Goal: Task Accomplishment & Management: Use online tool/utility

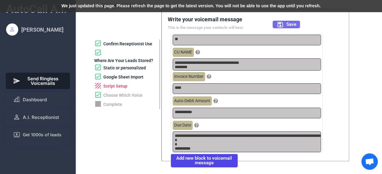
click at [286, 25] on span "Save" at bounding box center [291, 24] width 10 height 5
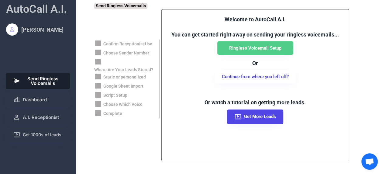
scroll to position [199, 0]
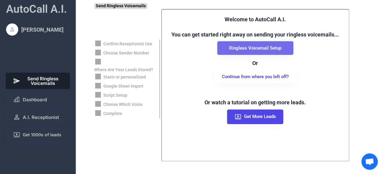
click at [255, 44] on button "Ringless Voicemail Setup" at bounding box center [255, 47] width 76 height 13
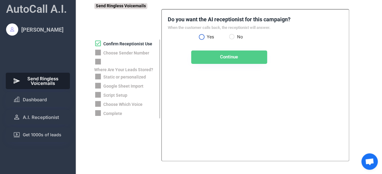
click at [205, 36] on label "Yes" at bounding box center [217, 37] width 24 height 4
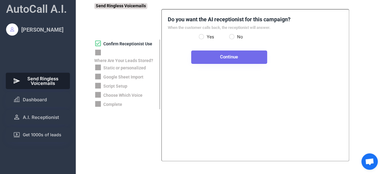
click at [225, 57] on button "Continue" at bounding box center [229, 56] width 76 height 13
select select "**********"
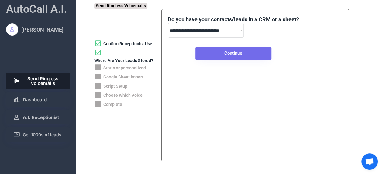
click at [240, 52] on button "Continue" at bounding box center [233, 53] width 76 height 13
select select "*****"
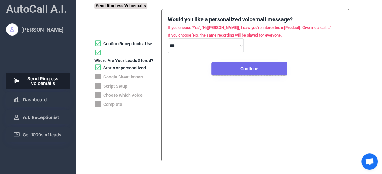
click at [256, 70] on button "Continue" at bounding box center [249, 68] width 76 height 13
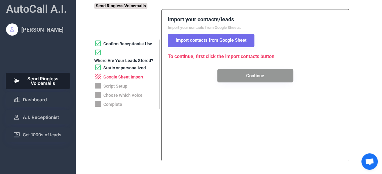
click at [230, 37] on button "Import contacts from Google Sheet" at bounding box center [211, 40] width 87 height 13
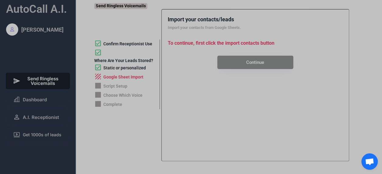
type textarea "**********"
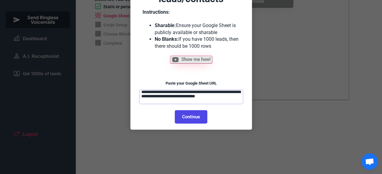
scroll to position [61, 0]
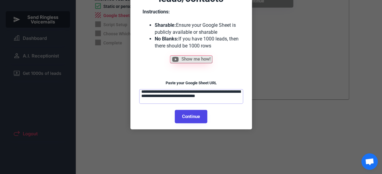
click at [172, 98] on textarea "**********" at bounding box center [191, 96] width 104 height 15
click at [184, 114] on button "Continue" at bounding box center [191, 116] width 32 height 13
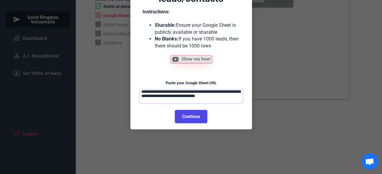
click at [199, 117] on button "Continue" at bounding box center [191, 116] width 32 height 13
select select "******"
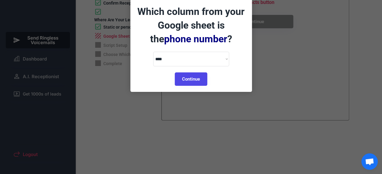
scroll to position [38, 0]
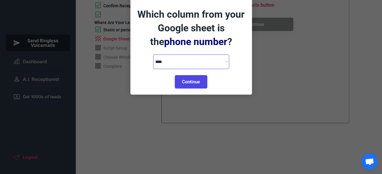
click at [223, 64] on select "**********" at bounding box center [191, 61] width 76 height 15
click at [197, 84] on button "Continue" at bounding box center [191, 81] width 32 height 13
select select "*********"
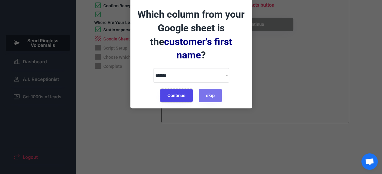
drag, startPoint x: 181, startPoint y: 80, endPoint x: 168, endPoint y: 80, distance: 13.4
click at [168, 89] on button "Continue" at bounding box center [176, 95] width 32 height 13
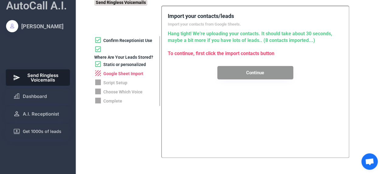
scroll to position [3, 0]
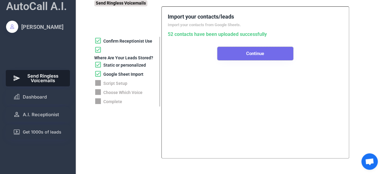
click at [249, 60] on button "Continue" at bounding box center [255, 53] width 76 height 13
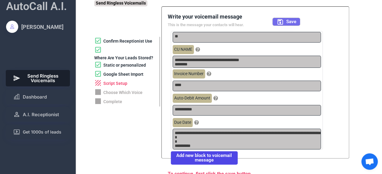
click at [288, 23] on span "Save" at bounding box center [291, 21] width 10 height 5
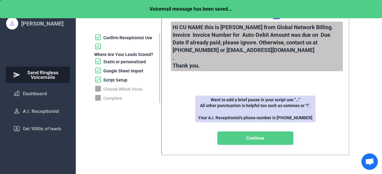
scroll to position [0, 0]
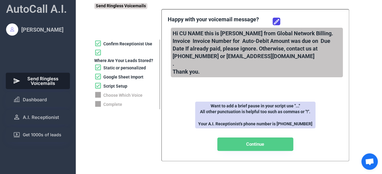
click at [202, 56] on div "Hi CU NAME this is Grace from Global Network Billing. Invoice Invoice Number fo…" at bounding box center [257, 52] width 172 height 49
drag, startPoint x: 203, startPoint y: 56, endPoint x: 247, endPoint y: 60, distance: 45.1
click at [247, 60] on div "Hi CU NAME this is Grace from Global Network Billing. Invoice Invoice Number fo…" at bounding box center [257, 52] width 172 height 49
drag, startPoint x: 247, startPoint y: 60, endPoint x: 268, endPoint y: 68, distance: 22.6
click at [268, 68] on div "Hi CU NAME this is Grace from Global Network Billing. Invoice Invoice Number fo…" at bounding box center [257, 52] width 172 height 49
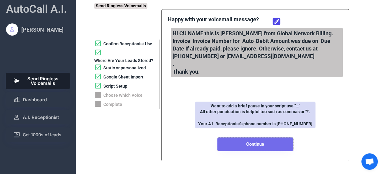
click at [265, 142] on button "Continue" at bounding box center [255, 143] width 76 height 13
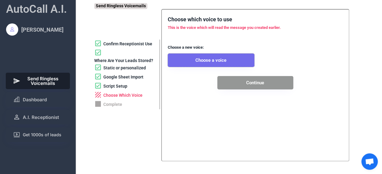
click at [215, 60] on button "Choose a voice" at bounding box center [211, 59] width 87 height 13
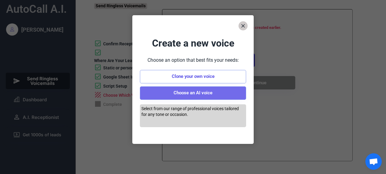
click at [199, 94] on button "Choose an AI voice" at bounding box center [193, 92] width 106 height 13
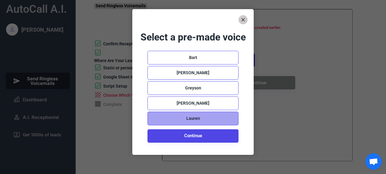
click at [197, 117] on div "Lauren" at bounding box center [193, 118] width 14 height 6
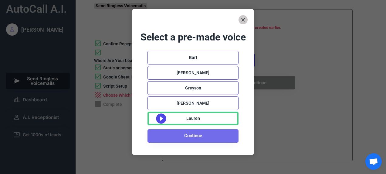
click at [195, 135] on button "Continue" at bounding box center [193, 135] width 91 height 13
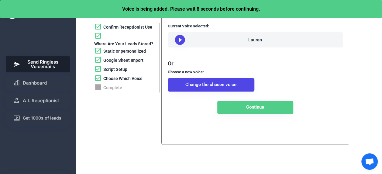
scroll to position [17, 0]
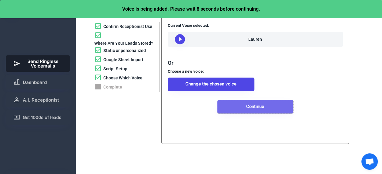
click at [258, 112] on button "Continue" at bounding box center [255, 106] width 76 height 13
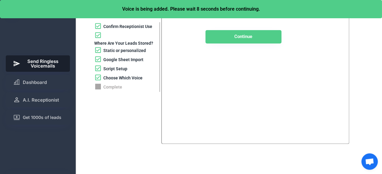
scroll to position [0, 0]
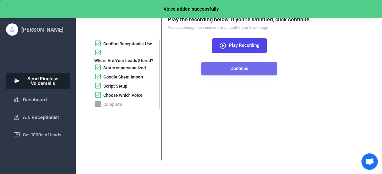
click at [240, 68] on button "Continue" at bounding box center [239, 68] width 76 height 13
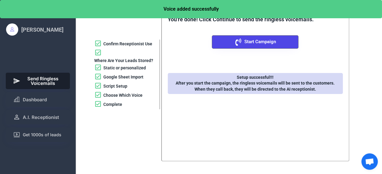
click at [131, 95] on div "Choose Which Voice" at bounding box center [122, 95] width 39 height 6
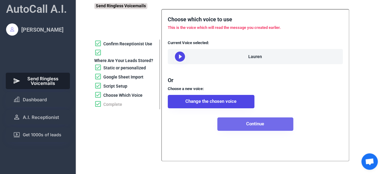
click at [249, 131] on button "Continue" at bounding box center [255, 123] width 76 height 13
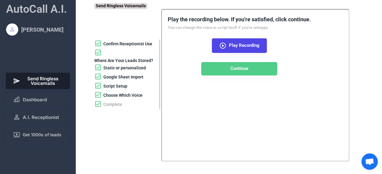
click at [174, 46] on div "Play the recording below. If you're satisfied, click continue. You can change t…" at bounding box center [239, 45] width 143 height 60
click at [312, 77] on div "**********" at bounding box center [255, 85] width 188 height 152
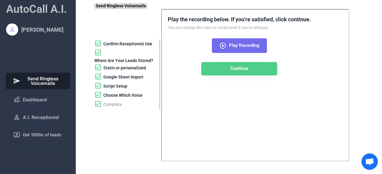
click at [224, 45] on icon at bounding box center [222, 45] width 7 height 7
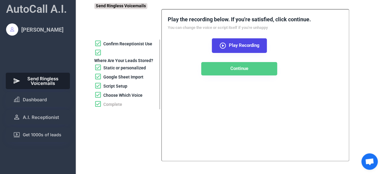
click at [117, 85] on div "Script Setup" at bounding box center [115, 86] width 24 height 6
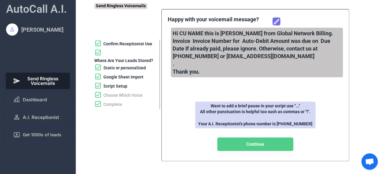
click at [278, 21] on icon at bounding box center [276, 21] width 7 height 7
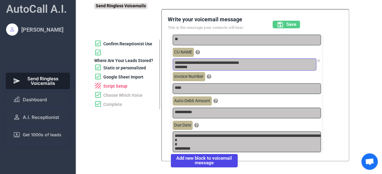
click at [238, 64] on textarea "**********" at bounding box center [244, 64] width 144 height 12
click at [318, 62] on icon at bounding box center [318, 60] width 5 height 5
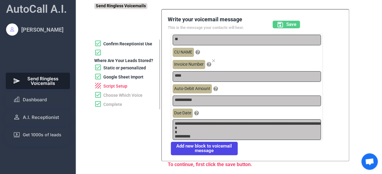
click at [213, 60] on icon at bounding box center [213, 60] width 5 height 5
type textarea "***"
type textarea "**********"
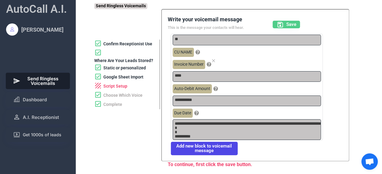
type textarea "********"
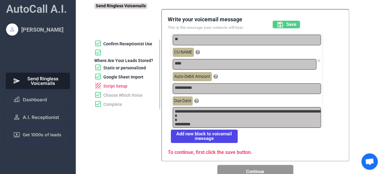
click at [318, 61] on icon at bounding box center [318, 60] width 5 height 5
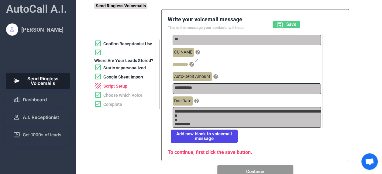
type textarea "**********"
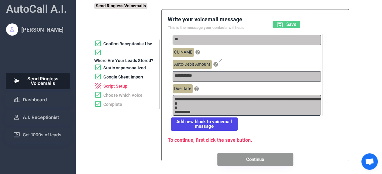
click at [219, 58] on icon at bounding box center [220, 60] width 5 height 5
type textarea "**********"
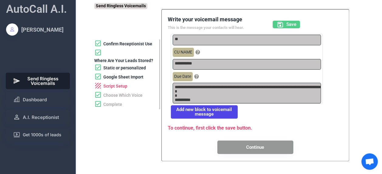
click at [321, 60] on div "**********" at bounding box center [246, 64] width 151 height 12
click at [317, 60] on icon at bounding box center [318, 60] width 5 height 5
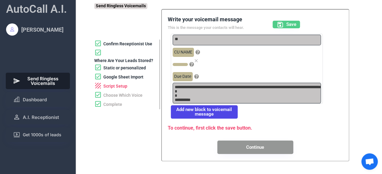
type textarea "********"
type textarea "**********"
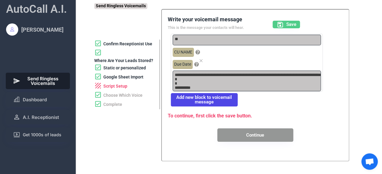
click at [203, 59] on div "******** Due Date" at bounding box center [246, 64] width 148 height 12
click at [199, 60] on icon at bounding box center [201, 60] width 5 height 5
type textarea "**********"
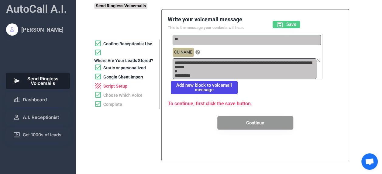
click at [318, 61] on icon at bounding box center [318, 60] width 5 height 5
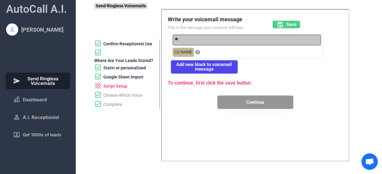
click at [213, 68] on button "Add new block to voicemail message" at bounding box center [204, 66] width 67 height 13
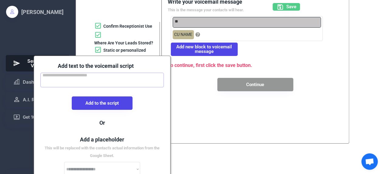
scroll to position [18, 0]
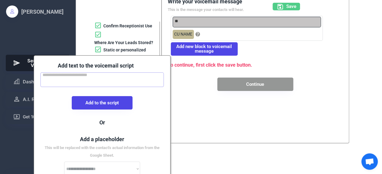
click at [85, 81] on textarea at bounding box center [102, 79] width 124 height 15
paste textarea "**********"
type textarea "**********"
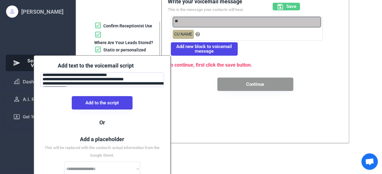
scroll to position [16, 0]
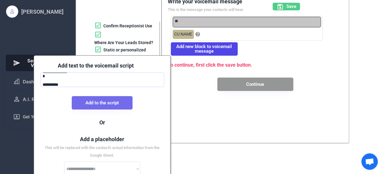
click at [111, 103] on button "Add to the script" at bounding box center [102, 102] width 61 height 13
type textarea "**********"
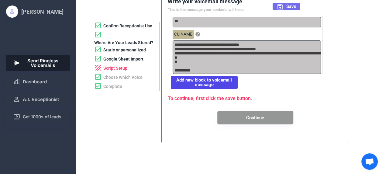
click at [282, 8] on icon at bounding box center [279, 6] width 7 height 7
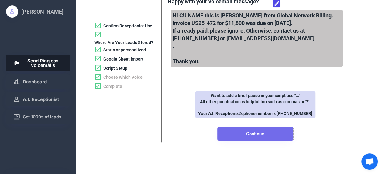
click at [271, 135] on button "Continue" at bounding box center [255, 133] width 76 height 13
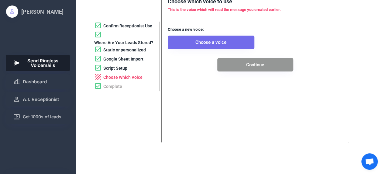
click at [218, 44] on button "Choose a voice" at bounding box center [211, 42] width 87 height 13
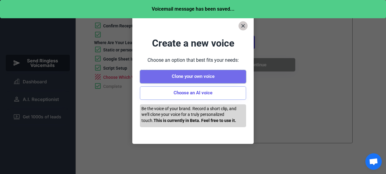
click at [206, 79] on button "Clone your own voice" at bounding box center [193, 76] width 106 height 13
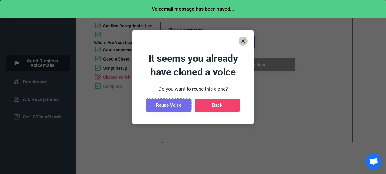
click at [175, 105] on button "Reuse Voice" at bounding box center [169, 104] width 46 height 13
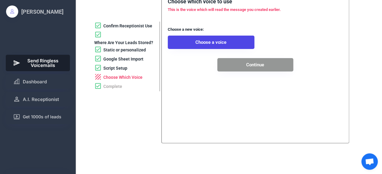
click at [258, 66] on button "Continue" at bounding box center [255, 64] width 76 height 13
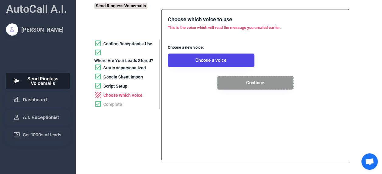
click at [233, 26] on font "This is the voice which will read the message you created earlier." at bounding box center [224, 27] width 113 height 5
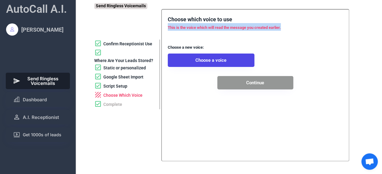
click at [233, 26] on font "This is the voice which will read the message you created earlier." at bounding box center [224, 27] width 113 height 5
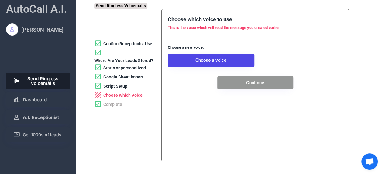
drag, startPoint x: 233, startPoint y: 26, endPoint x: 208, endPoint y: 42, distance: 29.7
click at [208, 42] on div "Choose which voice to use This is the voice which will read the message you cre…" at bounding box center [255, 52] width 175 height 74
click at [253, 80] on button "Continue" at bounding box center [255, 82] width 76 height 13
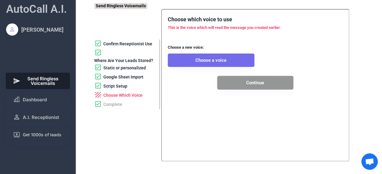
click at [230, 59] on button "Choose a voice" at bounding box center [211, 59] width 87 height 13
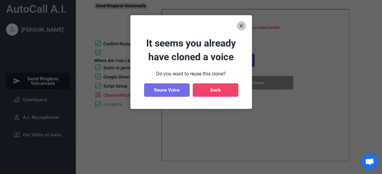
click at [175, 88] on button "Reuse Voice" at bounding box center [167, 89] width 46 height 13
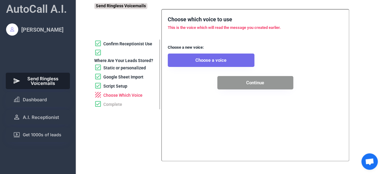
click at [217, 62] on button "Choose a voice" at bounding box center [211, 59] width 87 height 13
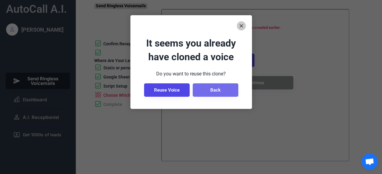
click at [215, 90] on button "Back" at bounding box center [215, 89] width 46 height 13
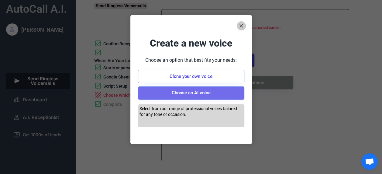
click at [188, 93] on button "Choose an AI voice" at bounding box center [191, 92] width 106 height 13
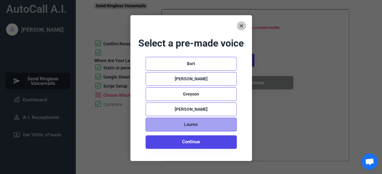
click at [185, 124] on div "Lauren" at bounding box center [191, 124] width 14 height 6
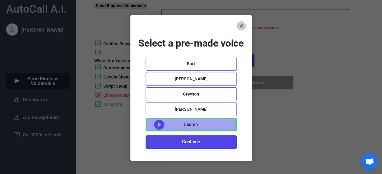
click at [170, 123] on div "Lauren" at bounding box center [190, 125] width 91 height 14
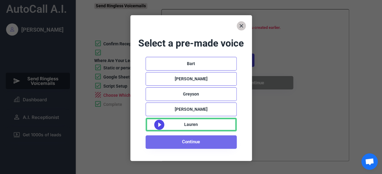
click at [187, 141] on button "Continue" at bounding box center [190, 141] width 91 height 13
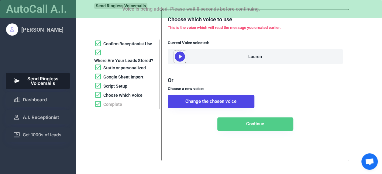
click at [176, 58] on use at bounding box center [180, 57] width 10 height 10
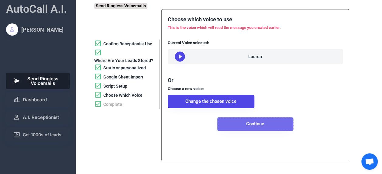
click at [263, 129] on button "Continue" at bounding box center [255, 123] width 76 height 13
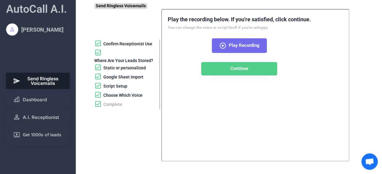
click at [222, 45] on use at bounding box center [223, 46] width 6 height 6
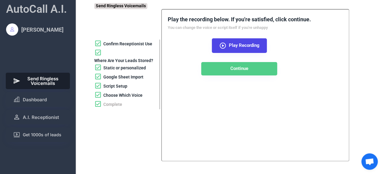
click at [227, 103] on div "**********" at bounding box center [255, 85] width 188 height 152
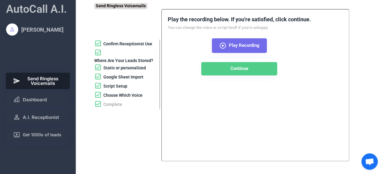
click at [225, 39] on button "Play Recording" at bounding box center [239, 45] width 55 height 15
click at [223, 44] on icon at bounding box center [222, 45] width 7 height 7
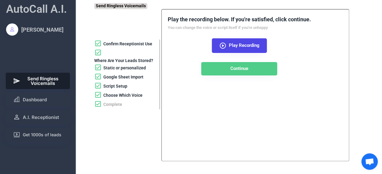
click at [119, 87] on div "Script Setup" at bounding box center [115, 86] width 24 height 6
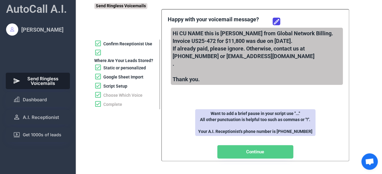
click at [122, 96] on div "Choose Which Voice" at bounding box center [122, 95] width 39 height 6
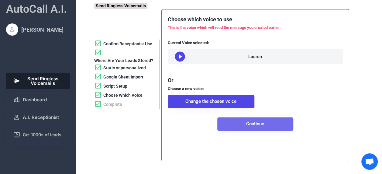
click at [250, 131] on button "Continue" at bounding box center [255, 123] width 76 height 13
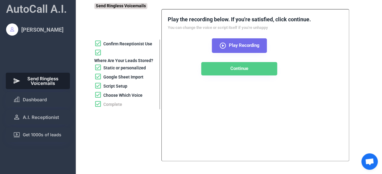
click at [225, 47] on icon at bounding box center [222, 45] width 7 height 7
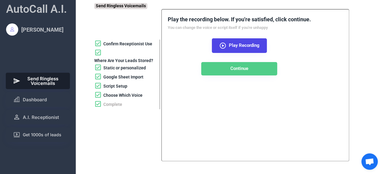
click at [118, 88] on div "Script Setup" at bounding box center [115, 86] width 24 height 6
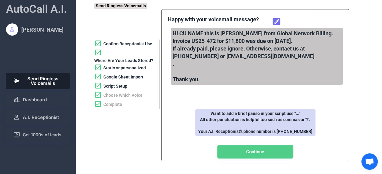
click at [276, 21] on icon at bounding box center [276, 21] width 7 height 7
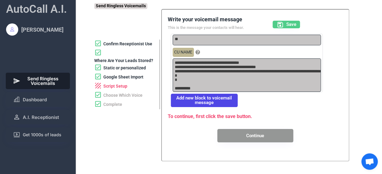
click at [217, 99] on button "Add new block to voicemail message" at bounding box center [204, 100] width 67 height 13
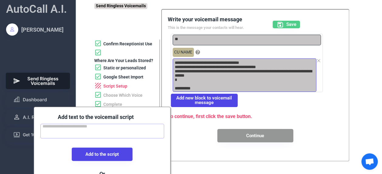
click at [179, 63] on textarea "**********" at bounding box center [244, 74] width 144 height 33
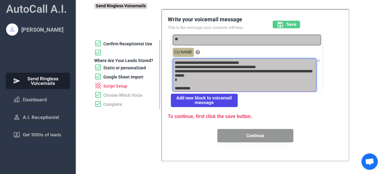
drag, startPoint x: 179, startPoint y: 63, endPoint x: 214, endPoint y: 89, distance: 44.2
click at [214, 89] on textarea "**********" at bounding box center [244, 74] width 144 height 33
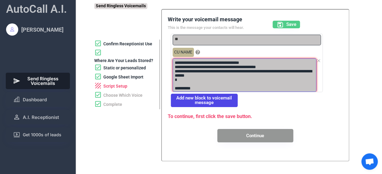
click at [179, 64] on textarea at bounding box center [244, 74] width 144 height 33
click at [192, 66] on textarea at bounding box center [244, 74] width 144 height 33
drag, startPoint x: 189, startPoint y: 66, endPoint x: 208, endPoint y: 80, distance: 22.8
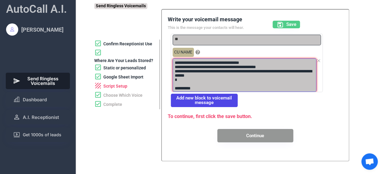
click at [208, 80] on textarea at bounding box center [244, 74] width 144 height 33
click at [190, 71] on textarea at bounding box center [244, 74] width 144 height 33
drag, startPoint x: 189, startPoint y: 64, endPoint x: 207, endPoint y: 74, distance: 20.9
click at [207, 74] on textarea at bounding box center [244, 74] width 144 height 33
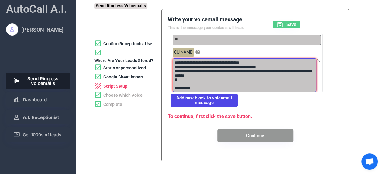
click at [225, 73] on textarea at bounding box center [244, 74] width 144 height 33
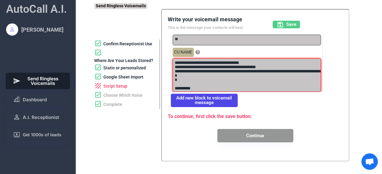
click at [222, 102] on button "Add new block to voicemail message" at bounding box center [204, 100] width 67 height 13
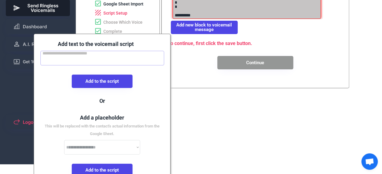
scroll to position [77, 0]
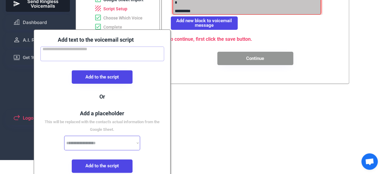
click at [124, 142] on select "**********" at bounding box center [102, 142] width 76 height 15
select select "**********"
click at [64, 135] on select "**********" at bounding box center [102, 142] width 76 height 15
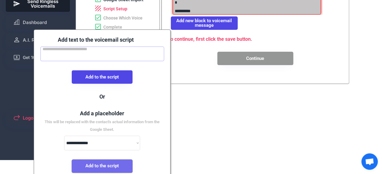
click at [108, 168] on button "Add to the script" at bounding box center [102, 165] width 61 height 13
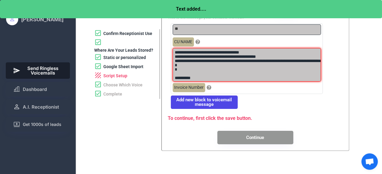
scroll to position [0, 0]
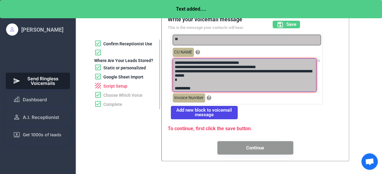
click at [208, 67] on textarea at bounding box center [244, 74] width 144 height 33
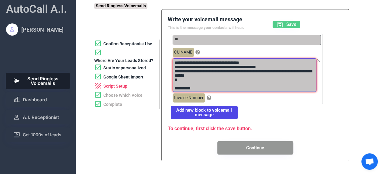
drag, startPoint x: 189, startPoint y: 66, endPoint x: 234, endPoint y: 76, distance: 45.7
click at [234, 76] on textarea at bounding box center [244, 74] width 144 height 33
click at [267, 69] on textarea at bounding box center [244, 74] width 144 height 33
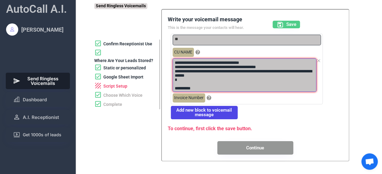
click at [267, 69] on textarea at bounding box center [244, 74] width 144 height 33
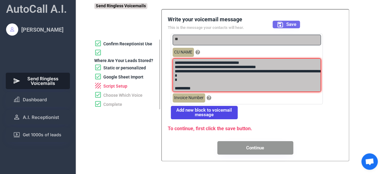
click at [287, 24] on span "Save" at bounding box center [291, 24] width 10 height 5
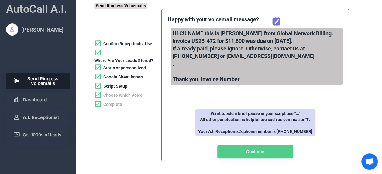
click at [275, 22] on use at bounding box center [276, 21] width 5 height 5
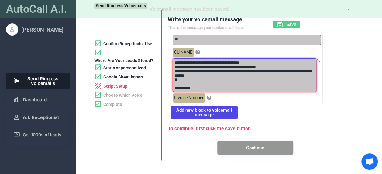
drag, startPoint x: 189, startPoint y: 66, endPoint x: 209, endPoint y: 74, distance: 20.9
click at [209, 74] on textarea at bounding box center [244, 74] width 144 height 33
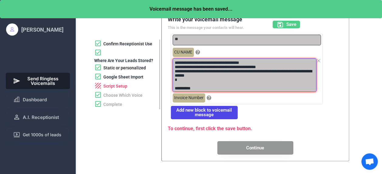
click at [214, 76] on textarea at bounding box center [244, 74] width 144 height 33
click at [190, 66] on textarea at bounding box center [244, 74] width 144 height 33
drag, startPoint x: 190, startPoint y: 66, endPoint x: 207, endPoint y: 75, distance: 19.6
click at [207, 75] on textarea at bounding box center [244, 74] width 144 height 33
click at [203, 70] on textarea at bounding box center [244, 74] width 144 height 33
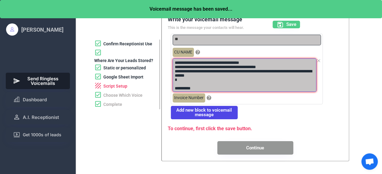
click at [203, 70] on textarea at bounding box center [244, 74] width 144 height 33
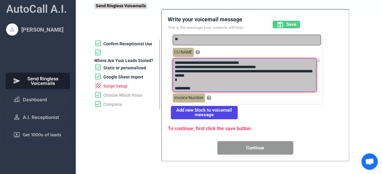
click at [203, 70] on textarea at bounding box center [244, 74] width 144 height 33
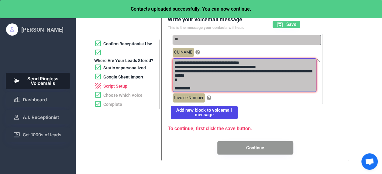
click at [293, 76] on textarea at bounding box center [244, 74] width 144 height 33
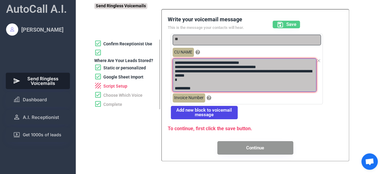
click at [194, 69] on textarea at bounding box center [244, 74] width 144 height 33
drag, startPoint x: 187, startPoint y: 67, endPoint x: 216, endPoint y: 73, distance: 29.3
click at [216, 73] on textarea at bounding box center [244, 74] width 144 height 33
click at [213, 73] on textarea at bounding box center [244, 74] width 144 height 33
click at [208, 70] on textarea at bounding box center [244, 74] width 144 height 33
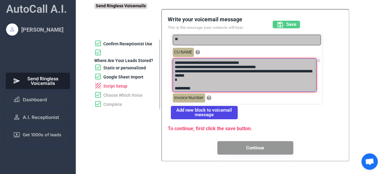
click at [208, 70] on textarea at bounding box center [244, 74] width 144 height 33
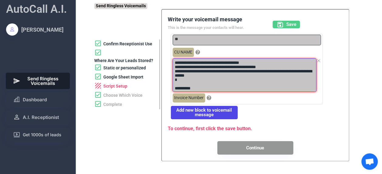
click at [208, 70] on textarea at bounding box center [244, 74] width 144 height 33
click at [218, 70] on textarea at bounding box center [244, 74] width 144 height 33
drag, startPoint x: 207, startPoint y: 70, endPoint x: 218, endPoint y: 70, distance: 10.9
click at [218, 70] on textarea at bounding box center [244, 74] width 144 height 33
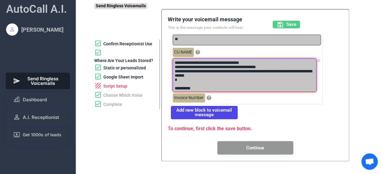
click at [218, 70] on textarea at bounding box center [244, 74] width 144 height 33
click at [191, 66] on textarea at bounding box center [244, 74] width 144 height 33
drag, startPoint x: 188, startPoint y: 66, endPoint x: 231, endPoint y: 75, distance: 44.1
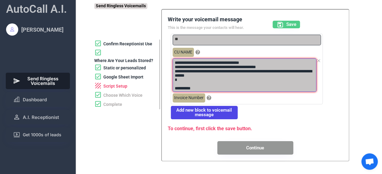
click at [231, 75] on textarea at bounding box center [244, 74] width 144 height 33
click at [239, 83] on textarea at bounding box center [244, 74] width 144 height 33
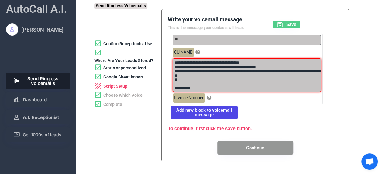
click at [119, 86] on div "Script Setup" at bounding box center [115, 86] width 24 height 6
click at [320, 60] on icon at bounding box center [318, 60] width 5 height 5
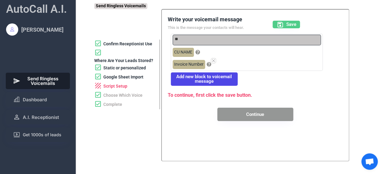
click at [214, 61] on icon at bounding box center [213, 60] width 5 height 5
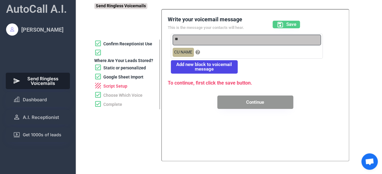
click at [206, 66] on button "Add new block to voicemail message" at bounding box center [204, 66] width 67 height 13
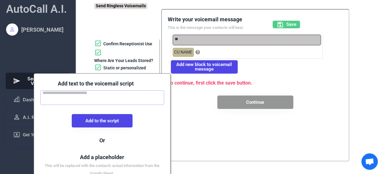
click at [106, 97] on textarea at bounding box center [102, 97] width 124 height 15
paste textarea "**********"
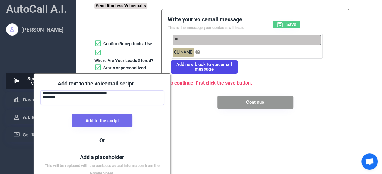
type textarea "**********"
click at [114, 124] on button "Add to the script" at bounding box center [102, 120] width 61 height 13
type textarea "**********"
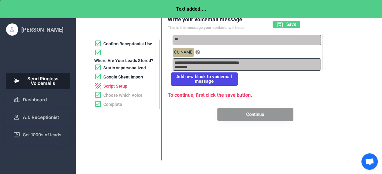
click at [200, 85] on div "**********" at bounding box center [255, 68] width 175 height 106
click at [203, 79] on button "Add new block to voicemail message" at bounding box center [204, 78] width 67 height 13
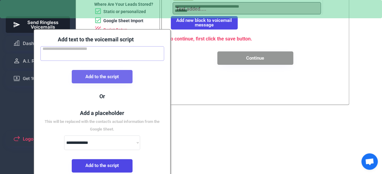
scroll to position [57, 0]
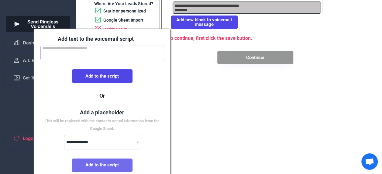
click at [111, 165] on button "Add to the script" at bounding box center [102, 164] width 61 height 13
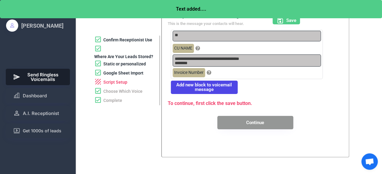
scroll to position [4, 0]
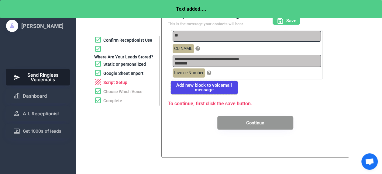
click at [195, 86] on button "Add new block to voicemail message" at bounding box center [204, 87] width 67 height 13
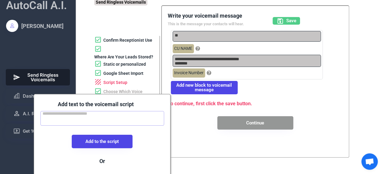
click at [109, 118] on textarea at bounding box center [102, 118] width 124 height 15
paste textarea "**********"
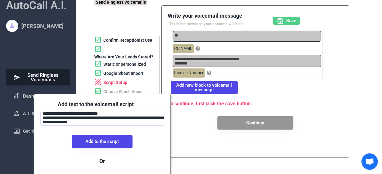
scroll to position [12, 0]
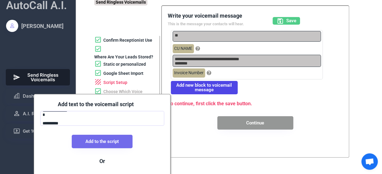
type textarea "**********"
click at [114, 140] on button "Add to the script" at bounding box center [102, 141] width 61 height 13
type textarea "**********"
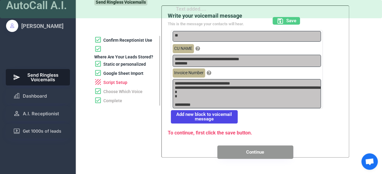
scroll to position [0, 0]
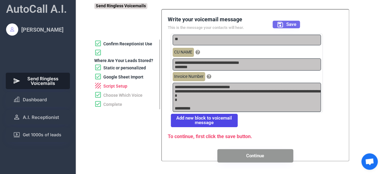
click at [286, 23] on span "Save" at bounding box center [291, 24] width 10 height 5
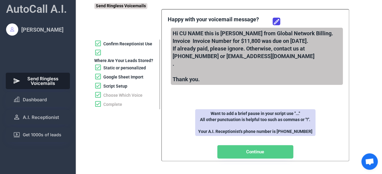
drag, startPoint x: 279, startPoint y: 88, endPoint x: 253, endPoint y: 151, distance: 68.3
click at [253, 151] on button "Continue" at bounding box center [255, 151] width 76 height 13
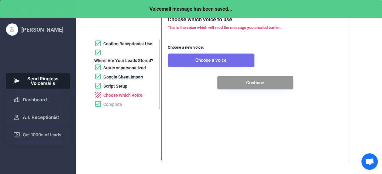
click at [211, 58] on button "Choose a voice" at bounding box center [211, 59] width 87 height 13
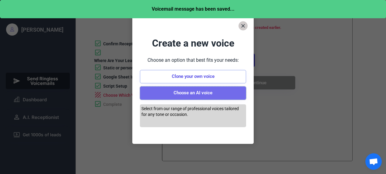
click at [200, 97] on button "Choose an AI voice" at bounding box center [193, 92] width 106 height 13
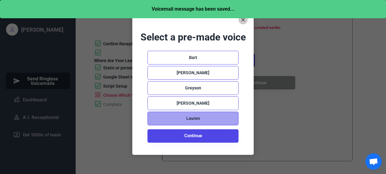
click at [189, 119] on div "Lauren" at bounding box center [193, 118] width 14 height 6
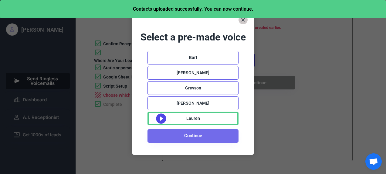
click at [200, 136] on button "Continue" at bounding box center [193, 135] width 91 height 13
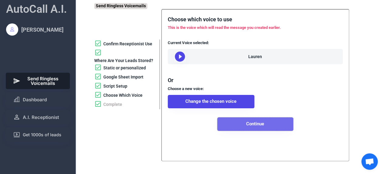
click at [252, 131] on button "Continue" at bounding box center [255, 123] width 76 height 13
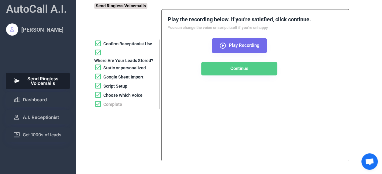
click at [227, 44] on button "Play Recording" at bounding box center [239, 45] width 55 height 15
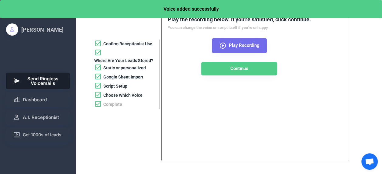
click at [223, 45] on use at bounding box center [223, 46] width 6 height 6
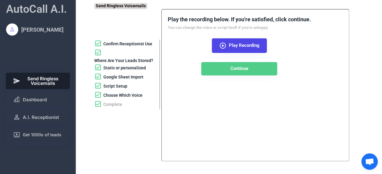
click at [118, 87] on div "Script Setup" at bounding box center [115, 86] width 24 height 6
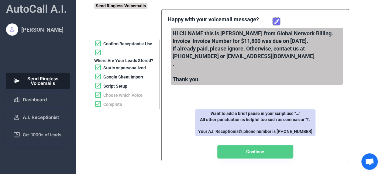
click at [276, 21] on use at bounding box center [276, 21] width 5 height 5
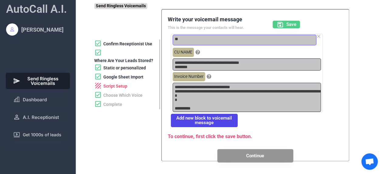
click at [218, 39] on textarea "**" at bounding box center [244, 40] width 144 height 11
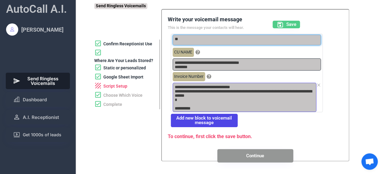
click at [274, 97] on textarea "**********" at bounding box center [244, 97] width 144 height 29
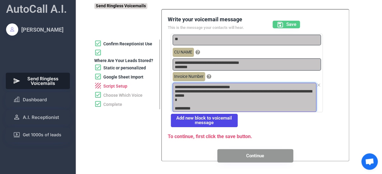
click at [274, 97] on textarea "**********" at bounding box center [244, 97] width 144 height 29
click at [268, 104] on textarea "**********" at bounding box center [244, 97] width 144 height 29
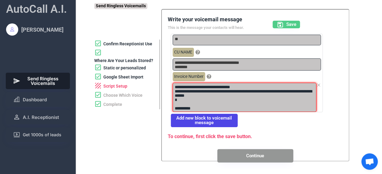
click at [319, 83] on icon at bounding box center [318, 85] width 5 height 5
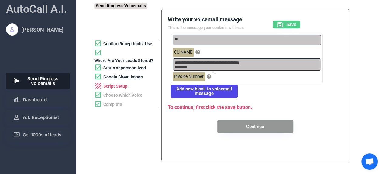
click at [213, 73] on use at bounding box center [213, 72] width 5 height 5
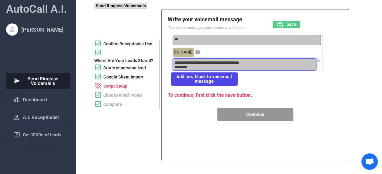
click at [230, 63] on textarea "**********" at bounding box center [244, 64] width 144 height 12
paste textarea "**********"
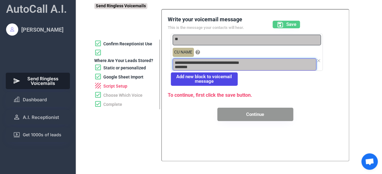
click at [223, 68] on textarea "**********" at bounding box center [244, 64] width 144 height 12
paste textarea "**********"
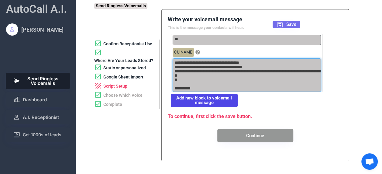
type textarea "**********"
click at [282, 23] on use at bounding box center [279, 24] width 5 height 5
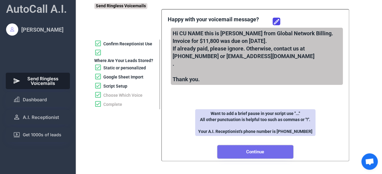
click at [254, 150] on button "Continue" at bounding box center [255, 151] width 76 height 13
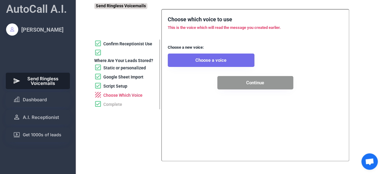
click at [216, 62] on button "Choose a voice" at bounding box center [211, 59] width 87 height 13
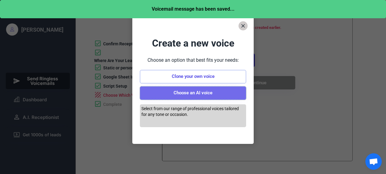
click at [206, 93] on button "Choose an AI voice" at bounding box center [193, 92] width 106 height 13
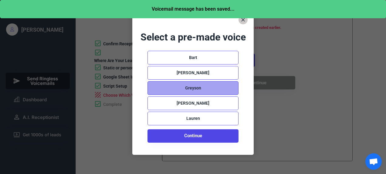
click at [204, 90] on div "Greyson" at bounding box center [193, 88] width 91 height 14
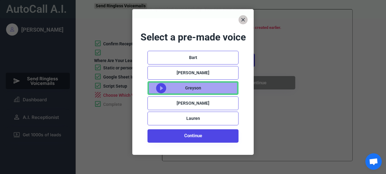
click at [186, 88] on div "Greyson" at bounding box center [193, 88] width 16 height 6
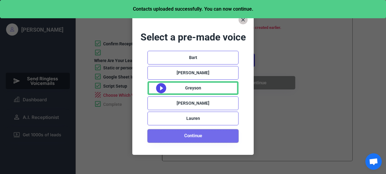
click at [197, 138] on button "Continue" at bounding box center [193, 135] width 91 height 13
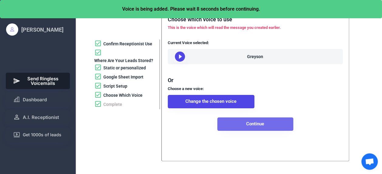
click at [259, 131] on button "Continue" at bounding box center [255, 123] width 76 height 13
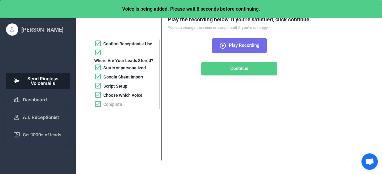
click at [223, 44] on icon at bounding box center [222, 45] width 7 height 7
click at [222, 43] on icon at bounding box center [222, 45] width 7 height 7
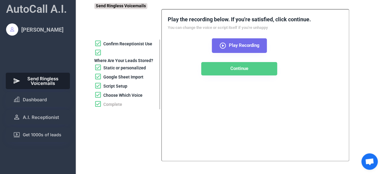
click at [222, 43] on icon at bounding box center [222, 45] width 7 height 7
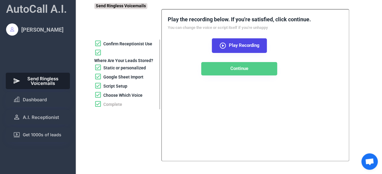
click at [117, 87] on div "Script Setup" at bounding box center [115, 86] width 24 height 6
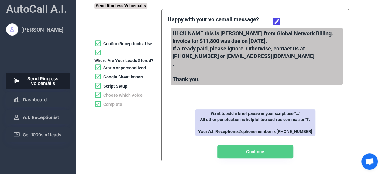
click at [201, 98] on div "**********" at bounding box center [255, 86] width 175 height 143
click at [194, 83] on div "Hi CU NAME this is Grace from Global Network Billing. Invoice for $11,800 was d…" at bounding box center [257, 56] width 172 height 57
click at [276, 21] on icon at bounding box center [276, 21] width 7 height 7
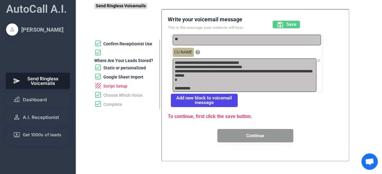
click at [318, 60] on icon at bounding box center [318, 60] width 5 height 5
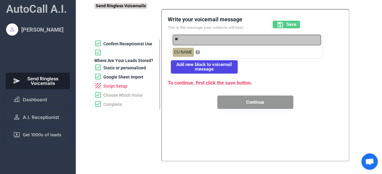
click at [209, 67] on button "Add new block to voicemail message" at bounding box center [204, 66] width 67 height 13
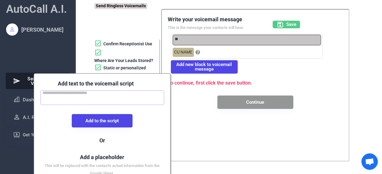
click at [107, 98] on textarea at bounding box center [102, 97] width 124 height 15
paste textarea "**********"
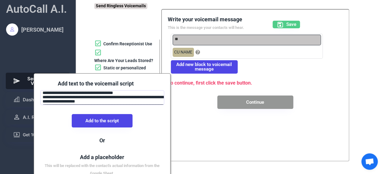
scroll to position [16, 0]
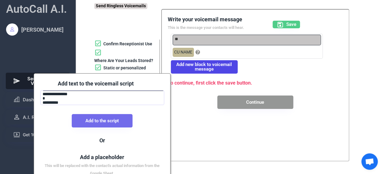
type textarea "**********"
click at [117, 120] on button "Add to the script" at bounding box center [102, 120] width 61 height 13
type textarea "**********"
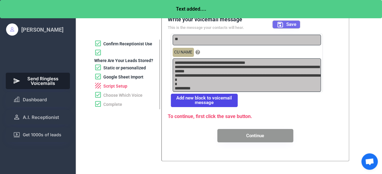
click at [285, 24] on button "Save" at bounding box center [285, 25] width 27 height 8
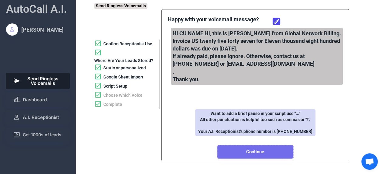
click at [265, 152] on button "Continue" at bounding box center [255, 151] width 76 height 13
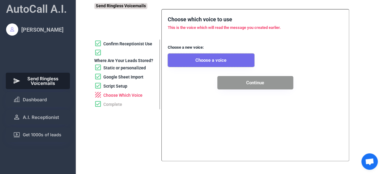
click at [225, 58] on button "Choose a voice" at bounding box center [211, 59] width 87 height 13
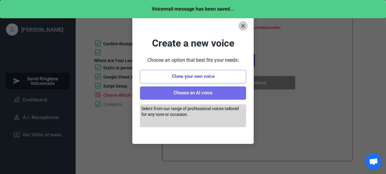
click at [210, 93] on button "Choose an AI voice" at bounding box center [193, 92] width 106 height 13
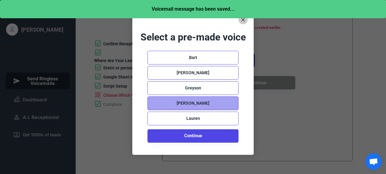
click at [199, 104] on div "[PERSON_NAME]" at bounding box center [193, 103] width 33 height 6
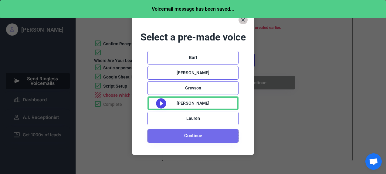
click at [202, 134] on button "Continue" at bounding box center [193, 135] width 91 height 13
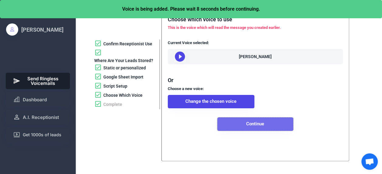
click at [255, 131] on button "Continue" at bounding box center [255, 123] width 76 height 13
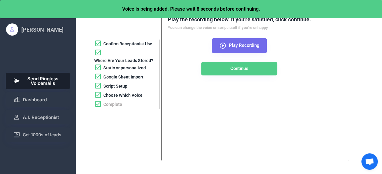
click at [225, 46] on icon at bounding box center [222, 45] width 7 height 7
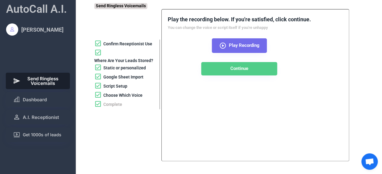
click at [225, 46] on icon at bounding box center [222, 45] width 7 height 7
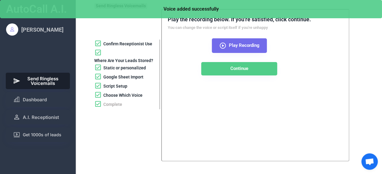
click at [222, 45] on use at bounding box center [223, 46] width 6 height 6
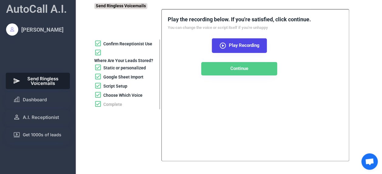
click at [48, 79] on span "Send Ringless Voicemails" at bounding box center [43, 80] width 40 height 9
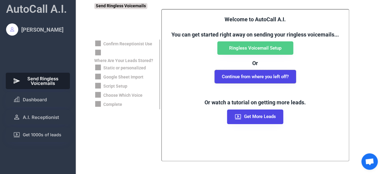
click at [259, 80] on button "Continue from where you left off?" at bounding box center [254, 76] width 81 height 13
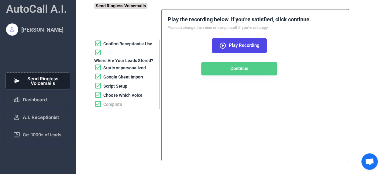
click at [52, 81] on span "Send Ringless Voicemails" at bounding box center [43, 80] width 40 height 9
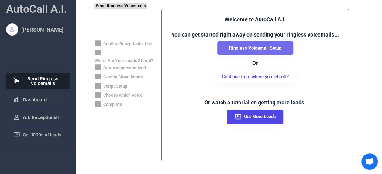
click at [256, 52] on button "Ringless Voicemail Setup" at bounding box center [255, 47] width 76 height 13
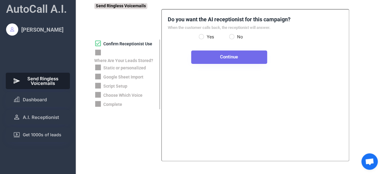
click at [233, 57] on button "Continue" at bounding box center [229, 56] width 76 height 13
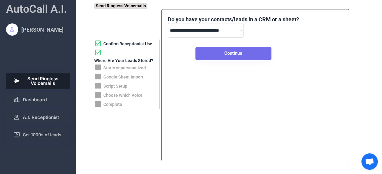
click at [230, 50] on button "Continue" at bounding box center [233, 53] width 76 height 13
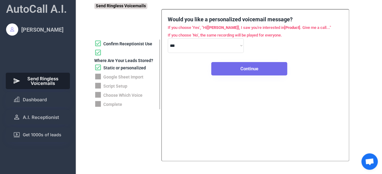
click at [248, 68] on button "Continue" at bounding box center [249, 68] width 76 height 13
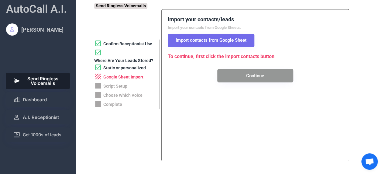
click at [220, 33] on div "Import your contacts/leads Import your contacts from Google Sheets. Hang tight!…" at bounding box center [255, 48] width 175 height 67
click at [225, 41] on button "Import contacts from Google Sheet" at bounding box center [211, 40] width 87 height 13
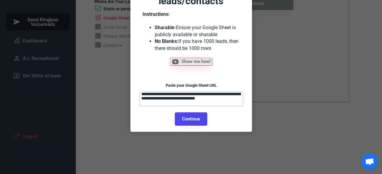
scroll to position [63, 0]
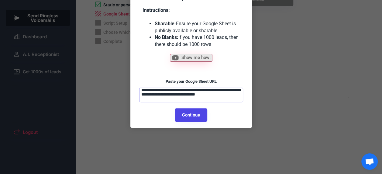
click at [186, 113] on button "Continue" at bounding box center [191, 114] width 32 height 13
select select "******"
select select "*********"
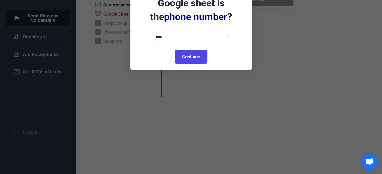
click at [197, 57] on button "Continue" at bounding box center [191, 56] width 32 height 13
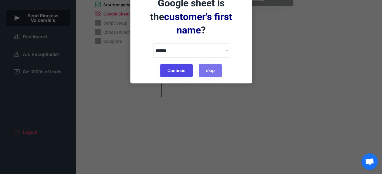
click at [183, 64] on button "Continue" at bounding box center [176, 70] width 32 height 13
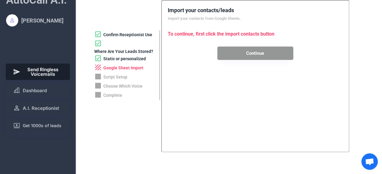
scroll to position [0, 0]
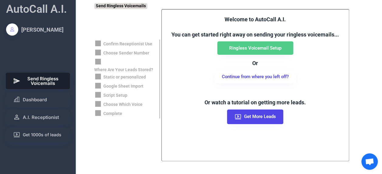
scroll to position [199, 0]
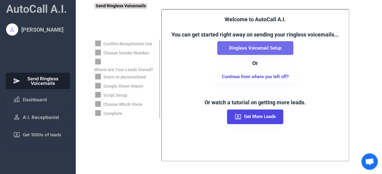
click at [242, 47] on button "Ringless Voicemail Setup" at bounding box center [255, 47] width 76 height 13
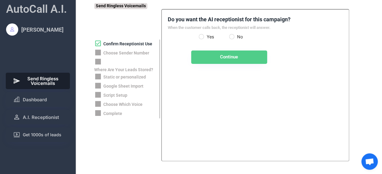
click at [203, 38] on div "Yes No" at bounding box center [229, 38] width 61 height 8
click at [205, 36] on label "Yes" at bounding box center [217, 37] width 24 height 4
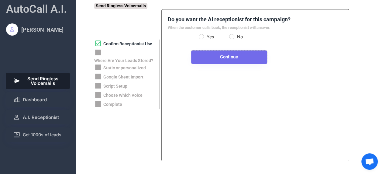
click at [222, 59] on button "Continue" at bounding box center [229, 56] width 76 height 13
select select "**********"
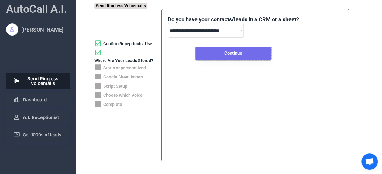
click at [240, 51] on button "Continue" at bounding box center [233, 53] width 76 height 13
select select "*****"
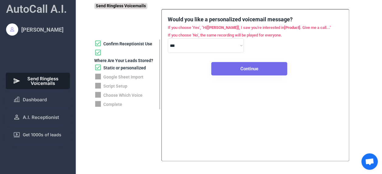
click at [245, 68] on button "Continue" at bounding box center [249, 68] width 76 height 13
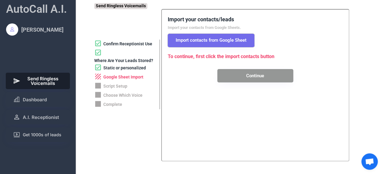
click at [224, 42] on button "Import contacts from Google Sheet" at bounding box center [211, 40] width 87 height 13
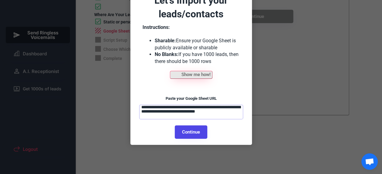
scroll to position [46, 0]
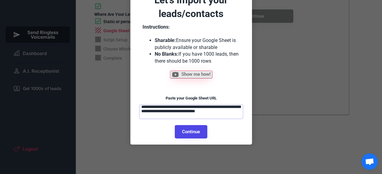
click at [174, 117] on textarea "**********" at bounding box center [191, 111] width 104 height 15
paste textarea
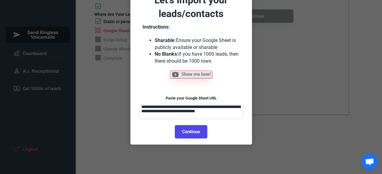
type textarea "**********"
click at [183, 126] on button "Continue" at bounding box center [191, 131] width 32 height 13
click at [193, 128] on body "**********" at bounding box center [191, 41] width 382 height 174
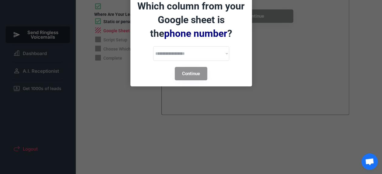
select select "******"
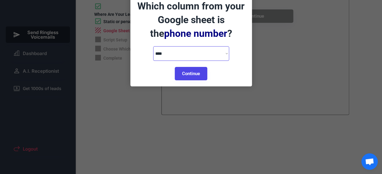
click at [190, 53] on select "**********" at bounding box center [191, 53] width 76 height 15
click at [192, 75] on button "Continue" at bounding box center [191, 73] width 32 height 13
select select "*********"
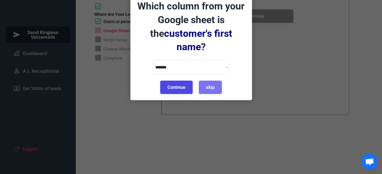
click at [182, 80] on button "Continue" at bounding box center [176, 86] width 32 height 13
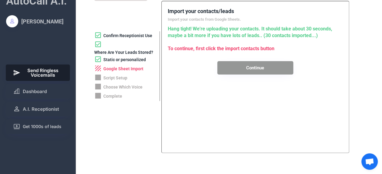
scroll to position [0, 0]
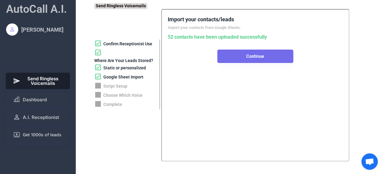
click at [265, 56] on button "Continue" at bounding box center [255, 55] width 76 height 13
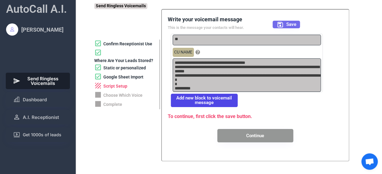
click at [291, 27] on span "Save" at bounding box center [291, 24] width 10 height 5
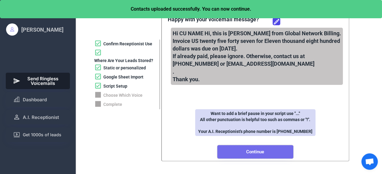
click at [267, 152] on button "Continue" at bounding box center [255, 151] width 76 height 13
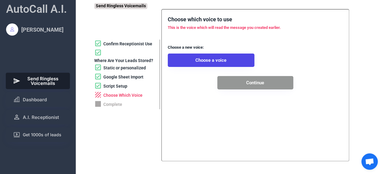
click at [120, 86] on div "Script Setup" at bounding box center [115, 86] width 24 height 6
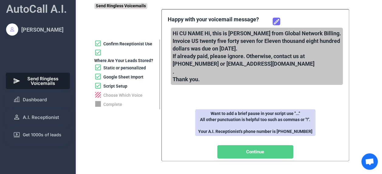
click at [276, 24] on icon at bounding box center [276, 21] width 7 height 7
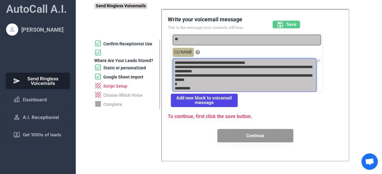
click at [181, 63] on textarea "**********" at bounding box center [244, 74] width 144 height 33
type textarea "**********"
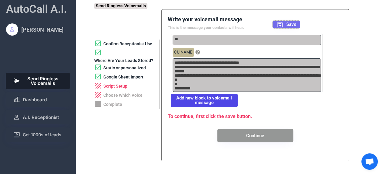
click at [282, 23] on use at bounding box center [279, 24] width 5 height 5
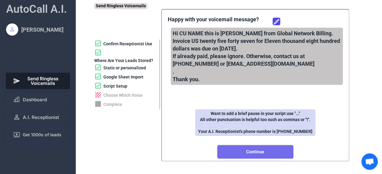
click at [264, 153] on button "Continue" at bounding box center [255, 151] width 76 height 13
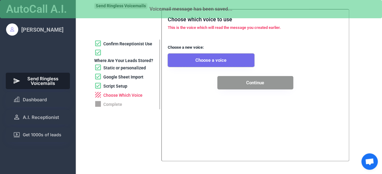
click at [229, 54] on button "Choose a voice" at bounding box center [211, 59] width 87 height 13
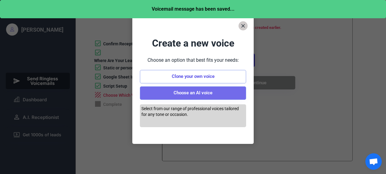
click at [211, 88] on button "Choose an AI voice" at bounding box center [193, 92] width 106 height 13
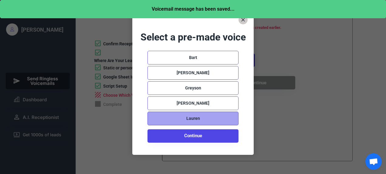
click at [204, 115] on div "Lauren" at bounding box center [193, 118] width 91 height 14
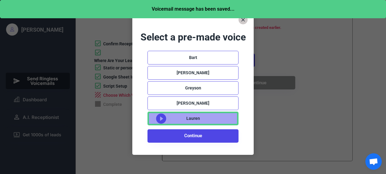
click at [196, 114] on div "Lauren" at bounding box center [193, 118] width 91 height 14
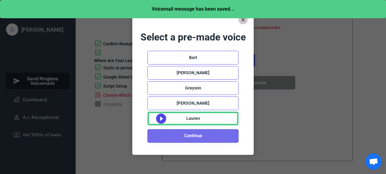
click at [197, 133] on button "Continue" at bounding box center [193, 135] width 91 height 13
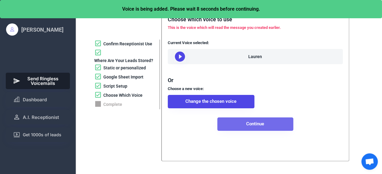
click at [247, 131] on button "Continue" at bounding box center [255, 123] width 76 height 13
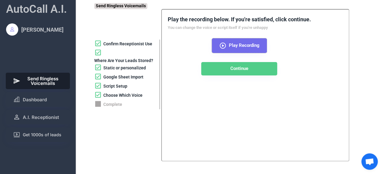
click at [223, 46] on icon at bounding box center [222, 45] width 7 height 7
click at [224, 47] on use at bounding box center [223, 46] width 6 height 6
click at [223, 46] on use at bounding box center [223, 46] width 6 height 6
click at [115, 86] on div "Script Setup" at bounding box center [115, 86] width 24 height 6
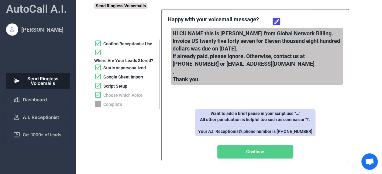
click at [117, 78] on div "Google Sheet Import" at bounding box center [123, 77] width 40 height 6
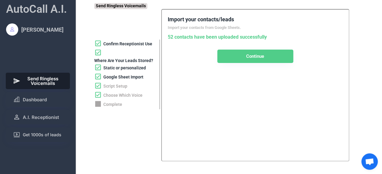
click at [125, 71] on div "Static or personalized" at bounding box center [124, 68] width 43 height 6
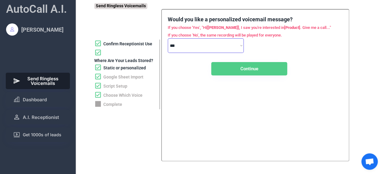
click at [228, 43] on select "**********" at bounding box center [206, 45] width 76 height 15
select select "****"
click at [168, 38] on select "**********" at bounding box center [206, 45] width 76 height 15
click at [126, 77] on div "Google Sheet Import" at bounding box center [123, 77] width 40 height 6
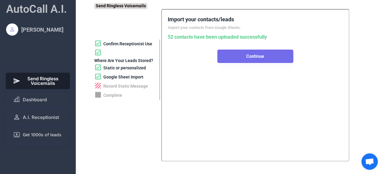
click at [264, 59] on button "Continue" at bounding box center [255, 55] width 76 height 13
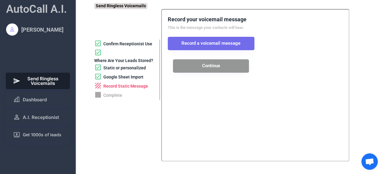
click at [212, 41] on button "Record a voicemail message" at bounding box center [211, 43] width 87 height 13
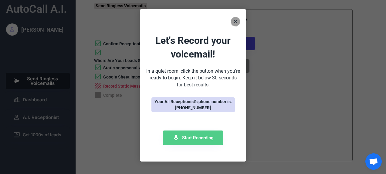
click at [236, 26] on button at bounding box center [235, 21] width 9 height 9
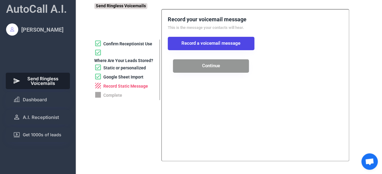
click at [119, 78] on div "Google Sheet Import" at bounding box center [123, 77] width 40 height 6
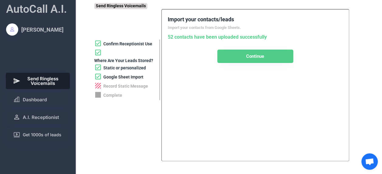
click at [123, 67] on div "Static or personalized" at bounding box center [124, 68] width 43 height 6
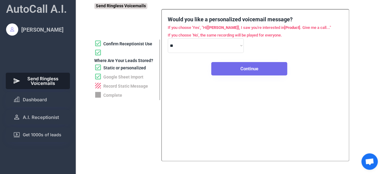
click at [229, 70] on button "Continue" at bounding box center [249, 68] width 76 height 13
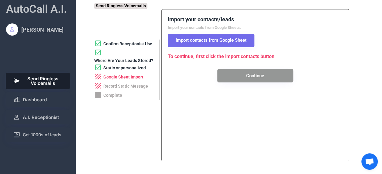
click at [238, 39] on button "Import contacts from Google Sheet" at bounding box center [211, 40] width 87 height 13
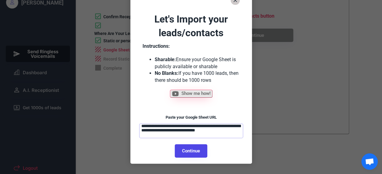
scroll to position [31, 0]
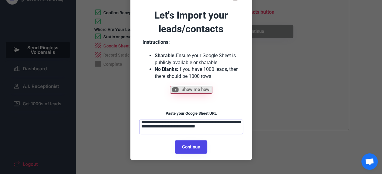
click at [190, 145] on button "Continue" at bounding box center [191, 146] width 32 height 13
select select "******"
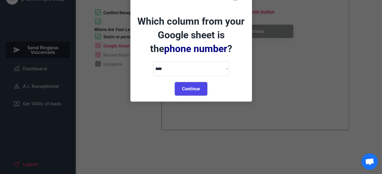
click at [192, 84] on button "Continue" at bounding box center [191, 88] width 32 height 13
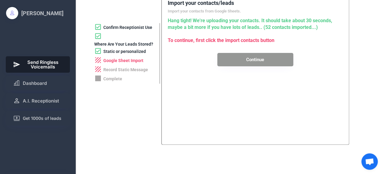
scroll to position [16, 0]
click at [256, 58] on button "Continue" at bounding box center [255, 59] width 76 height 13
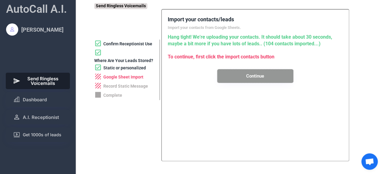
click at [130, 77] on div "Google Sheet Import" at bounding box center [123, 77] width 40 height 6
click at [133, 69] on div "Static or personalized" at bounding box center [124, 68] width 43 height 6
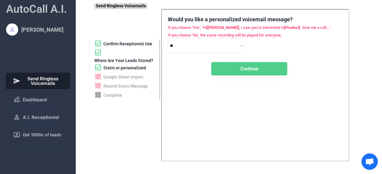
click at [130, 60] on div "Where Are Your Leads Stored?" at bounding box center [123, 61] width 59 height 6
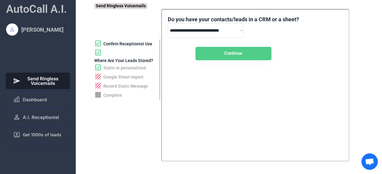
click at [126, 41] on div "Confirm Receptionist Use" at bounding box center [127, 44] width 49 height 6
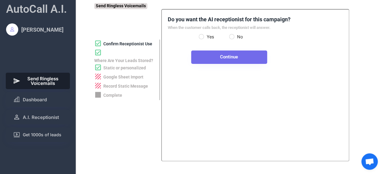
click at [231, 52] on button "Continue" at bounding box center [229, 56] width 76 height 13
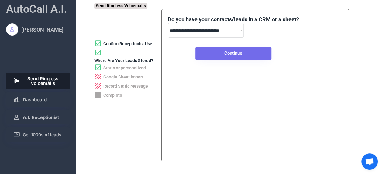
click at [231, 52] on button "Continue" at bounding box center [233, 53] width 76 height 13
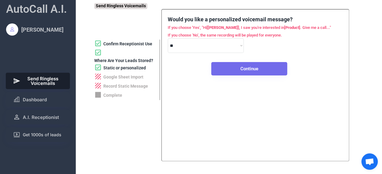
click at [234, 66] on button "Continue" at bounding box center [249, 68] width 76 height 13
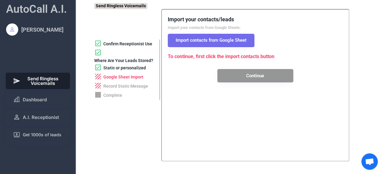
click at [220, 41] on button "Import contacts from Google Sheet" at bounding box center [211, 40] width 87 height 13
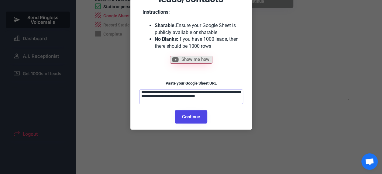
scroll to position [61, 0]
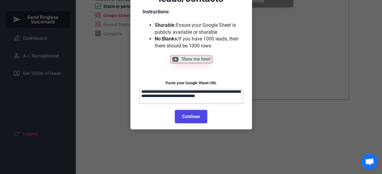
click at [202, 98] on textarea "**********" at bounding box center [191, 96] width 104 height 15
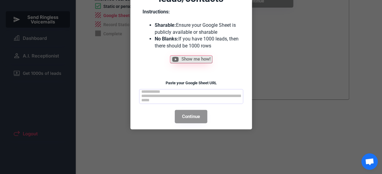
paste textarea "**********"
type textarea "**********"
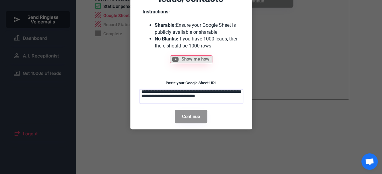
click at [193, 117] on button "Continue" at bounding box center [191, 116] width 32 height 13
select select "******"
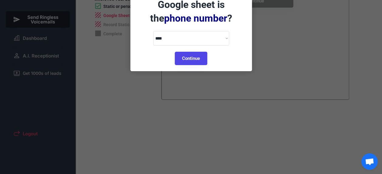
click at [186, 55] on button "Continue" at bounding box center [191, 58] width 32 height 13
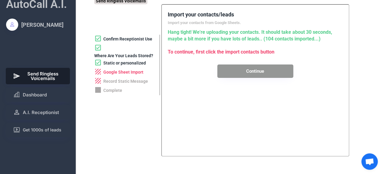
scroll to position [0, 0]
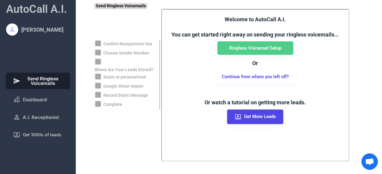
scroll to position [199, 0]
click at [263, 41] on div "Welcome to AutoCall A.I. You can get started right away on sending your ringles…" at bounding box center [255, 69] width 175 height 108
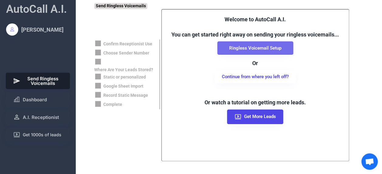
click at [261, 46] on button "Ringless Voicemail Setup" at bounding box center [255, 47] width 76 height 13
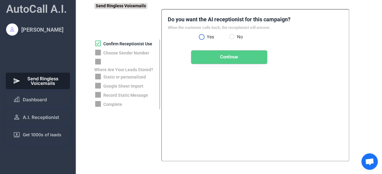
drag, startPoint x: 232, startPoint y: 57, endPoint x: 205, endPoint y: 35, distance: 35.1
click at [205, 35] on div "Do you want the AI receptionist for this campaign? When the customer calls back…" at bounding box center [229, 39] width 123 height 48
click at [205, 37] on div "Yes No" at bounding box center [229, 38] width 61 height 8
click at [205, 37] on label "Yes" at bounding box center [217, 37] width 24 height 4
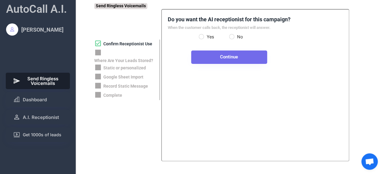
click at [221, 57] on button "Continue" at bounding box center [229, 56] width 76 height 13
select select "**********"
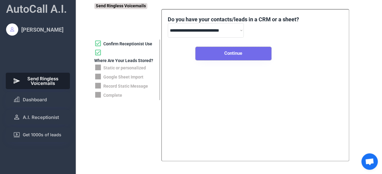
click at [220, 54] on button "Continue" at bounding box center [233, 53] width 76 height 13
select select "****"
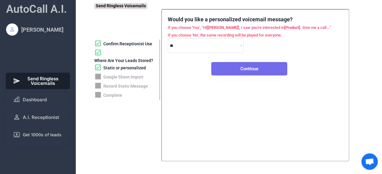
click at [234, 66] on button "Continue" at bounding box center [249, 68] width 76 height 13
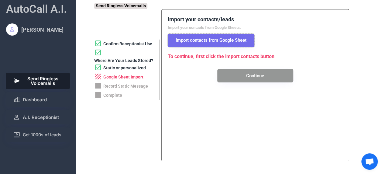
click at [213, 43] on button "Import contacts from Google Sheet" at bounding box center [211, 40] width 87 height 13
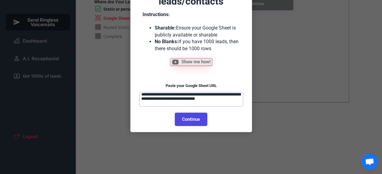
scroll to position [59, 0]
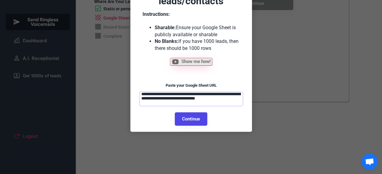
click at [207, 99] on textarea "**********" at bounding box center [191, 98] width 104 height 15
paste textarea
type textarea "**********"
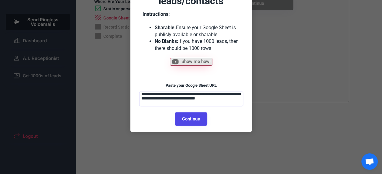
click at [196, 117] on button "Continue" at bounding box center [191, 118] width 32 height 13
click at [200, 119] on button "Continue" at bounding box center [191, 118] width 32 height 13
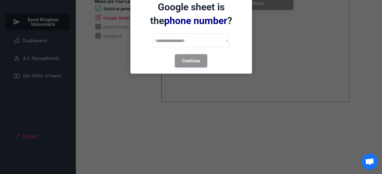
select select "******"
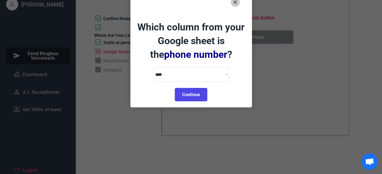
scroll to position [24, 0]
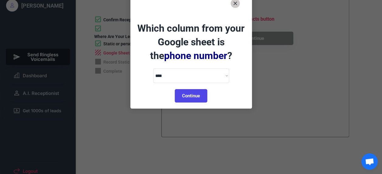
click at [195, 94] on button "Continue" at bounding box center [191, 95] width 32 height 13
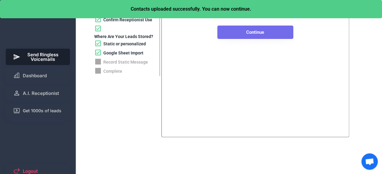
click at [259, 34] on button "Continue" at bounding box center [255, 32] width 76 height 13
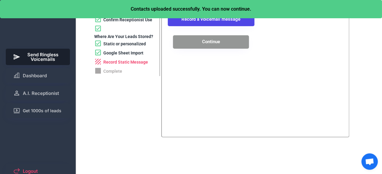
scroll to position [0, 0]
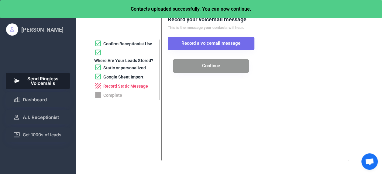
click at [215, 41] on button "Record a voicemail message" at bounding box center [211, 43] width 87 height 13
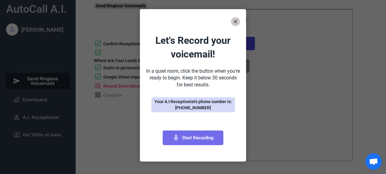
click at [198, 135] on span "Start Recording" at bounding box center [198, 137] width 32 height 5
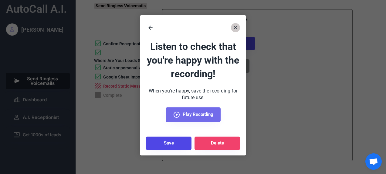
click at [192, 117] on span "Play Recording" at bounding box center [198, 114] width 31 height 5
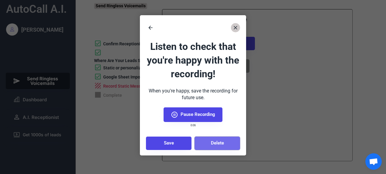
click at [222, 141] on button "Delete" at bounding box center [218, 142] width 46 height 13
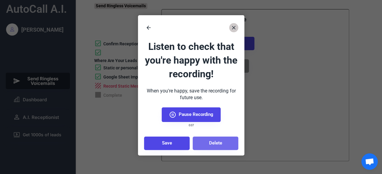
click at [220, 142] on div "Recording has started... Click the button below to end the recording. Your A.I …" at bounding box center [191, 85] width 106 height 140
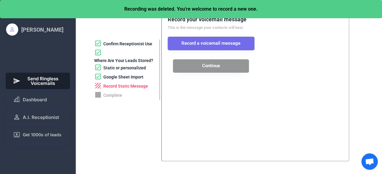
click at [219, 45] on button "Record a voicemail message" at bounding box center [211, 43] width 87 height 13
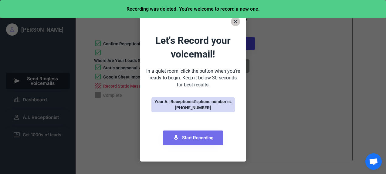
click at [209, 138] on span "Start Recording" at bounding box center [198, 137] width 32 height 5
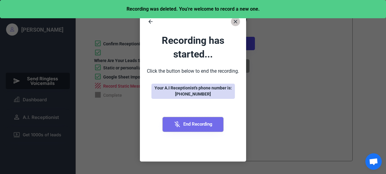
click at [196, 123] on span "End Recording" at bounding box center [197, 124] width 29 height 5
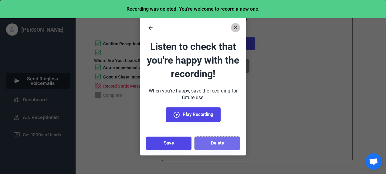
click at [219, 137] on button "Delete" at bounding box center [218, 142] width 46 height 13
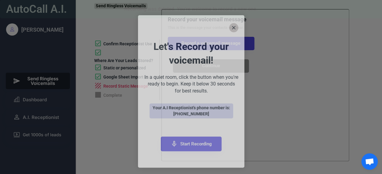
click at [214, 138] on button "Start Recording" at bounding box center [191, 143] width 61 height 15
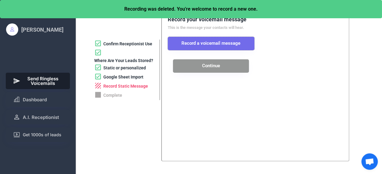
click at [214, 45] on button "Record a voicemail message" at bounding box center [211, 43] width 87 height 13
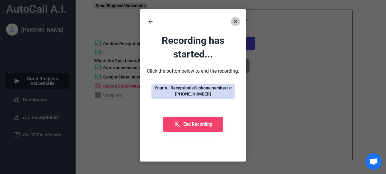
click at [200, 126] on span "End Recording" at bounding box center [197, 124] width 29 height 5
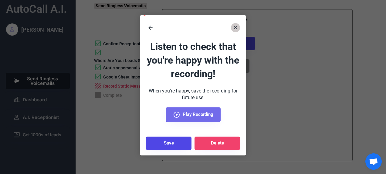
click at [183, 114] on span "Play Recording" at bounding box center [198, 114] width 31 height 5
click at [184, 113] on span "Play Recording" at bounding box center [198, 114] width 31 height 5
click at [185, 114] on span "Play Recording" at bounding box center [198, 114] width 31 height 5
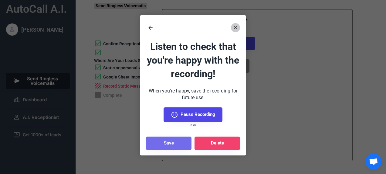
click at [175, 140] on button "Save" at bounding box center [169, 142] width 46 height 13
select select "**********"
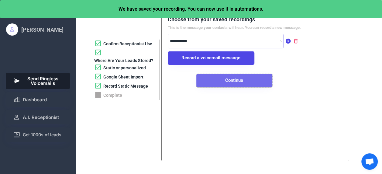
click at [243, 83] on button "Continue" at bounding box center [234, 80] width 76 height 13
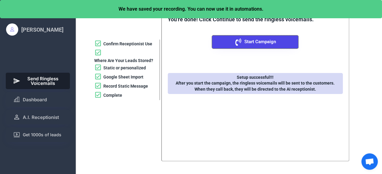
click at [257, 43] on span "Start Campaign" at bounding box center [260, 41] width 32 height 5
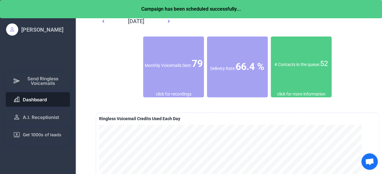
click at [320, 66] on font "52" at bounding box center [324, 63] width 8 height 9
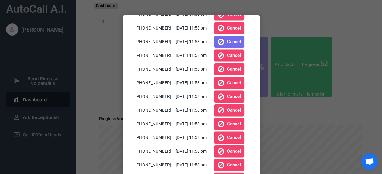
scroll to position [560, 0]
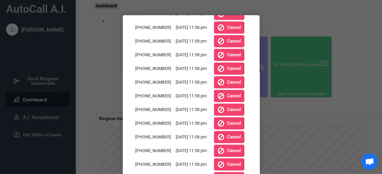
click at [144, 110] on div "(844) 239-0040" at bounding box center [153, 109] width 36 height 6
drag, startPoint x: 144, startPoint y: 110, endPoint x: 162, endPoint y: 109, distance: 17.6
click at [162, 109] on div "(844) 239-0040" at bounding box center [153, 109] width 36 height 6
click at [322, 24] on div at bounding box center [191, 87] width 382 height 174
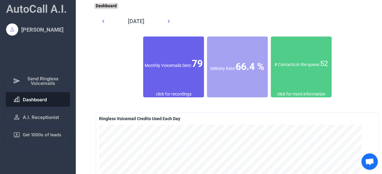
click at [158, 77] on div "Monthly Voicemails Sent: 79" at bounding box center [173, 63] width 61 height 55
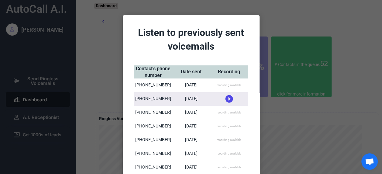
click at [227, 86] on div "recording available" at bounding box center [228, 85] width 25 height 4
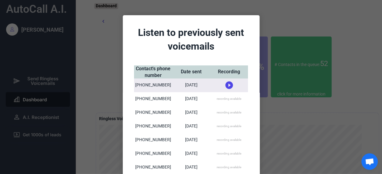
click at [227, 83] on use at bounding box center [229, 85] width 8 height 8
click at [228, 81] on use at bounding box center [229, 83] width 8 height 8
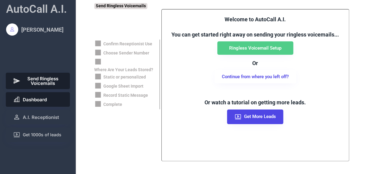
click at [38, 97] on span "Dashboard" at bounding box center [35, 99] width 24 height 5
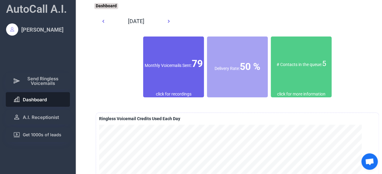
scroll to position [199, 0]
click at [185, 70] on div "Monthly Voicemails Sent: 79" at bounding box center [173, 64] width 61 height 14
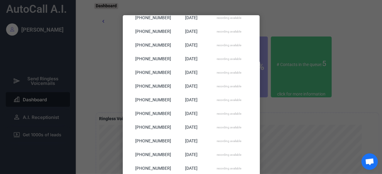
scroll to position [0, 0]
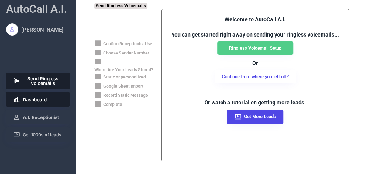
click at [37, 96] on button "Dashboard" at bounding box center [38, 99] width 64 height 15
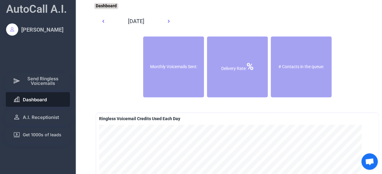
scroll to position [199, 0]
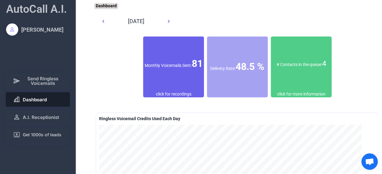
click at [170, 70] on div "Monthly Voicemails Sent: 81" at bounding box center [173, 64] width 61 height 14
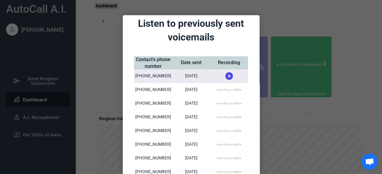
scroll to position [0, 0]
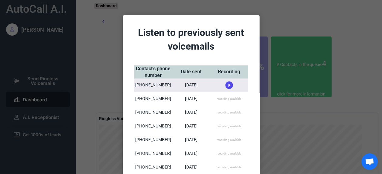
click at [224, 96] on div "recording available" at bounding box center [229, 99] width 38 height 14
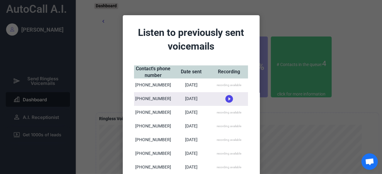
click at [227, 99] on use at bounding box center [229, 99] width 8 height 8
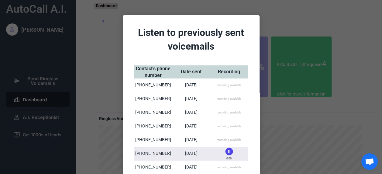
click at [227, 94] on div "0:00 recording available" at bounding box center [229, 99] width 38 height 14
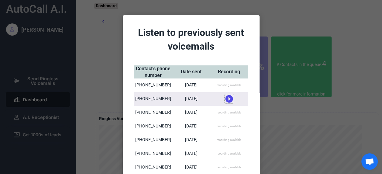
click at [229, 99] on use at bounding box center [229, 99] width 8 height 8
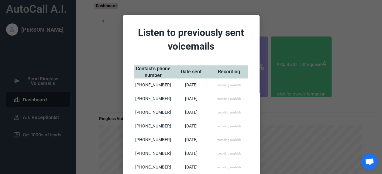
click at [224, 94] on div "0:25 recording available" at bounding box center [229, 99] width 38 height 14
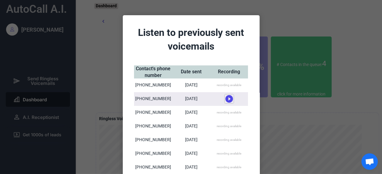
click at [228, 99] on icon at bounding box center [228, 98] width 9 height 9
click at [228, 96] on use at bounding box center [229, 97] width 8 height 8
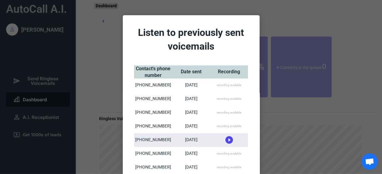
click at [226, 84] on div "recording available" at bounding box center [228, 85] width 25 height 4
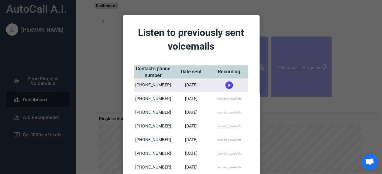
click at [227, 85] on icon at bounding box center [228, 84] width 9 height 9
click at [227, 83] on icon at bounding box center [228, 82] width 9 height 9
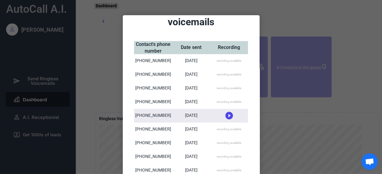
scroll to position [48, 0]
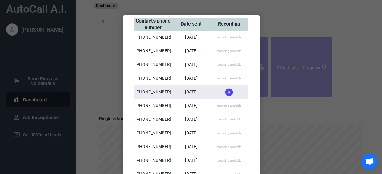
click at [305, 127] on div at bounding box center [191, 87] width 382 height 174
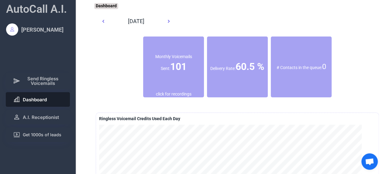
click at [320, 64] on div "# Contacts in the queue: 0" at bounding box center [301, 67] width 61 height 10
click at [322, 67] on font "0" at bounding box center [324, 66] width 4 height 9
click at [32, 103] on button "Dashboard" at bounding box center [38, 99] width 64 height 15
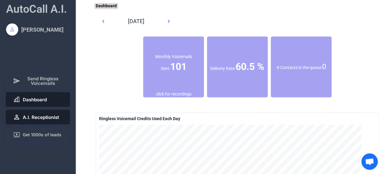
click at [36, 117] on span "A.I. Receptionist" at bounding box center [41, 117] width 36 height 5
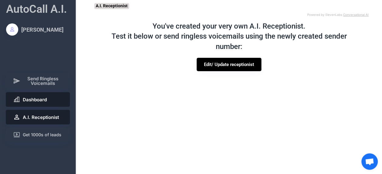
click at [42, 98] on span "Dashboard" at bounding box center [35, 99] width 24 height 5
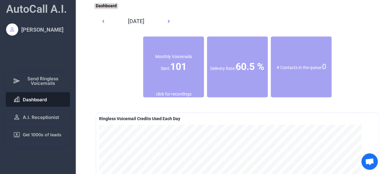
click at [305, 71] on div "# Contacts in the queue: 0" at bounding box center [301, 67] width 61 height 10
click at [165, 77] on div "Monthly Voicemails Sent: 101" at bounding box center [173, 63] width 61 height 55
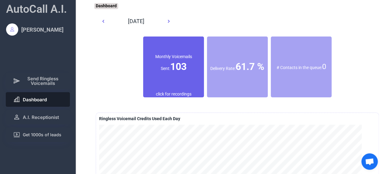
click at [181, 94] on div "click for recordings" at bounding box center [174, 94] width 36 height 6
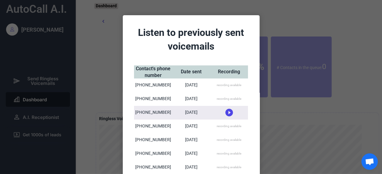
click at [337, 139] on div at bounding box center [191, 87] width 382 height 174
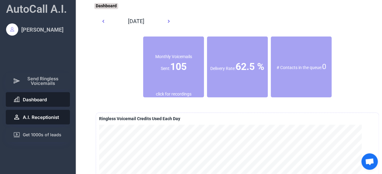
click at [38, 115] on span "A.I. Receptionist" at bounding box center [41, 117] width 36 height 5
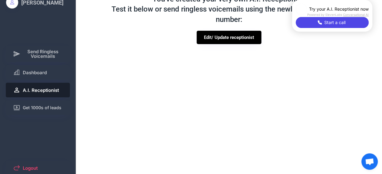
scroll to position [27, 0]
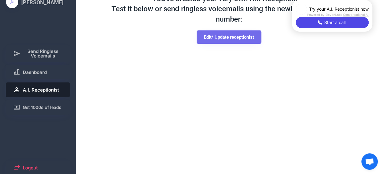
click at [228, 36] on button "Edit/ Update receptionist" at bounding box center [228, 36] width 65 height 13
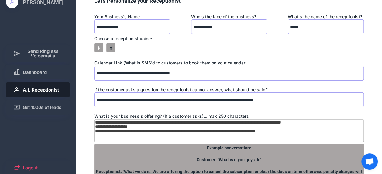
click at [225, 70] on input "input" at bounding box center [228, 73] width 269 height 15
click at [227, 73] on input "input" at bounding box center [228, 73] width 269 height 15
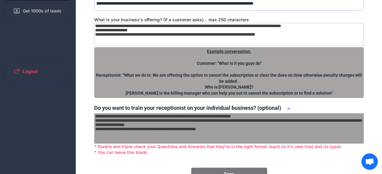
scroll to position [162, 0]
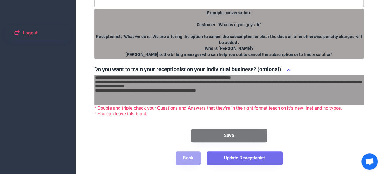
click at [254, 159] on button "Update Receptionist" at bounding box center [244, 157] width 76 height 13
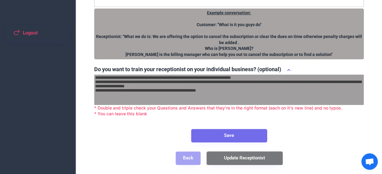
click at [237, 136] on button "Save" at bounding box center [229, 135] width 76 height 13
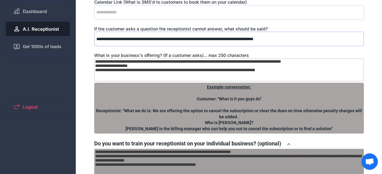
scroll to position [63, 0]
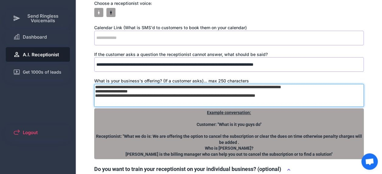
drag, startPoint x: 230, startPoint y: 88, endPoint x: 244, endPoint y: 118, distance: 33.1
click at [244, 118] on div "**********" at bounding box center [228, 118] width 269 height 81
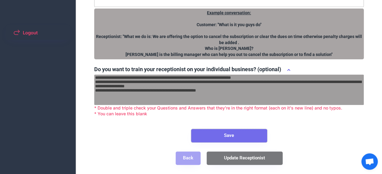
click at [232, 134] on button "Save" at bounding box center [229, 135] width 76 height 13
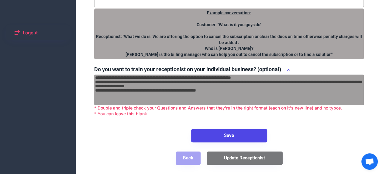
scroll to position [63, 0]
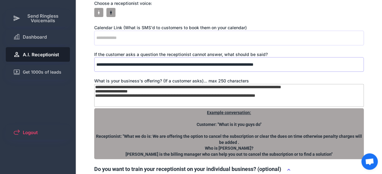
click at [182, 47] on div "**********" at bounding box center [228, 113] width 269 height 321
click at [175, 30] on div "Calendar Link (What is SMS'd to customers to book them on your calendar)" at bounding box center [228, 28] width 269 height 6
click at [175, 31] on input "input" at bounding box center [228, 38] width 269 height 15
click at [175, 33] on input "input" at bounding box center [228, 38] width 269 height 15
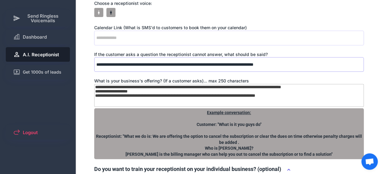
click at [157, 64] on input "input" at bounding box center [228, 64] width 269 height 15
click at [150, 38] on input "input" at bounding box center [228, 38] width 269 height 15
paste input "**********"
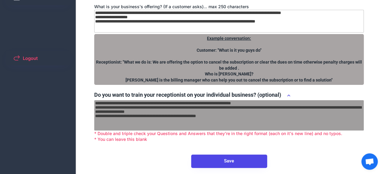
scroll to position [162, 0]
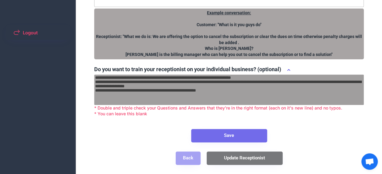
type input "**********"
click at [235, 133] on button "Save" at bounding box center [229, 135] width 76 height 13
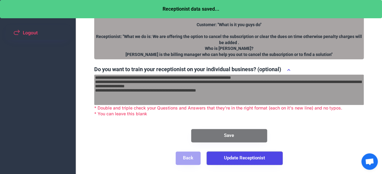
click at [243, 160] on button "Update Receptionist" at bounding box center [244, 157] width 76 height 13
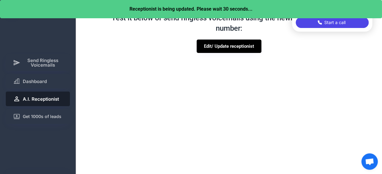
scroll to position [0, 0]
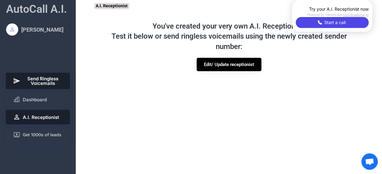
click at [46, 80] on span "Send Ringless Voicemails" at bounding box center [43, 80] width 40 height 9
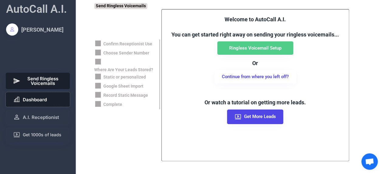
click at [46, 96] on button "Dashboard" at bounding box center [38, 99] width 64 height 15
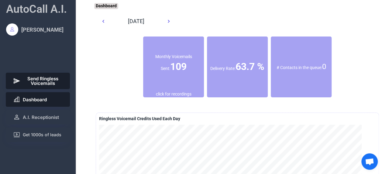
click at [46, 81] on span "Send Ringless Voicemails" at bounding box center [43, 80] width 40 height 9
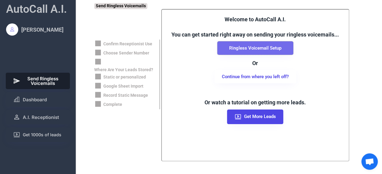
click at [262, 43] on button "Ringless Voicemail Setup" at bounding box center [255, 47] width 76 height 13
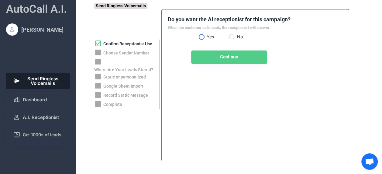
click at [205, 36] on label "Yes" at bounding box center [217, 37] width 24 height 4
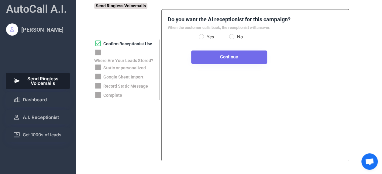
click at [234, 60] on button "Continue" at bounding box center [229, 56] width 76 height 13
select select "**********"
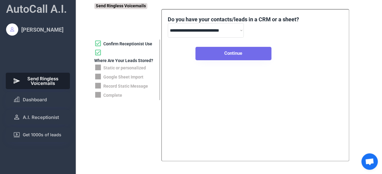
click at [238, 52] on button "Continue" at bounding box center [233, 53] width 76 height 13
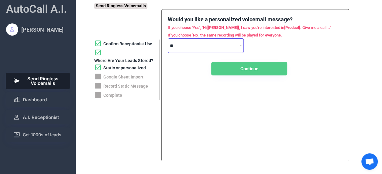
click at [240, 43] on select "**********" at bounding box center [206, 45] width 76 height 15
select select "*****"
click at [168, 38] on select "**********" at bounding box center [206, 45] width 76 height 15
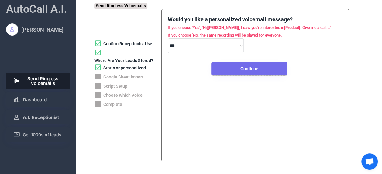
click at [239, 67] on button "Continue" at bounding box center [249, 68] width 76 height 13
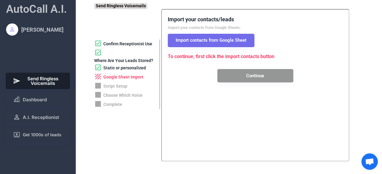
click at [216, 37] on button "Import contacts from Google Sheet" at bounding box center [211, 40] width 87 height 13
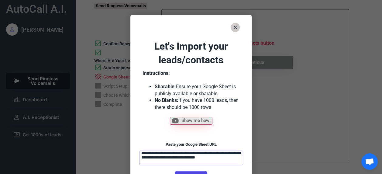
click at [196, 162] on textarea "**********" at bounding box center [191, 157] width 104 height 15
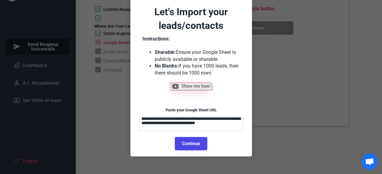
scroll to position [35, 0]
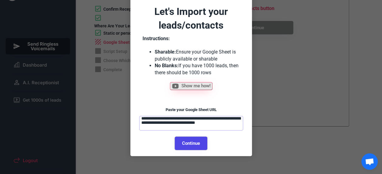
click at [189, 143] on button "Continue" at bounding box center [191, 142] width 32 height 13
click at [203, 141] on button "Continue" at bounding box center [191, 142] width 32 height 13
select select "******"
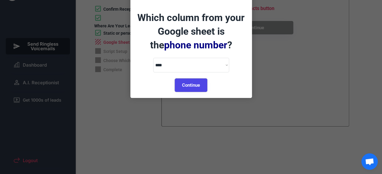
drag, startPoint x: 189, startPoint y: 83, endPoint x: 193, endPoint y: 88, distance: 6.5
click at [193, 88] on button "Continue" at bounding box center [191, 84] width 32 height 13
select select "*********"
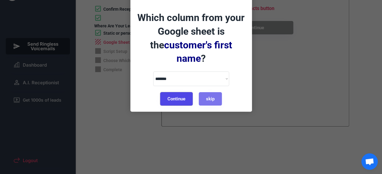
click at [181, 92] on button "Continue" at bounding box center [176, 98] width 32 height 13
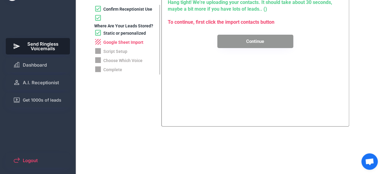
scroll to position [0, 0]
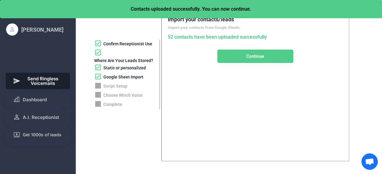
click at [196, 103] on div "**********" at bounding box center [255, 85] width 188 height 152
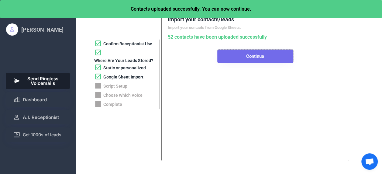
click at [254, 58] on button "Continue" at bounding box center [255, 55] width 76 height 13
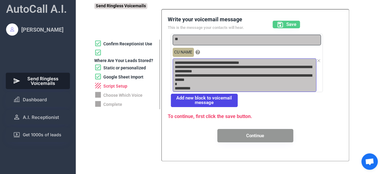
click at [221, 85] on textarea "**********" at bounding box center [244, 74] width 144 height 33
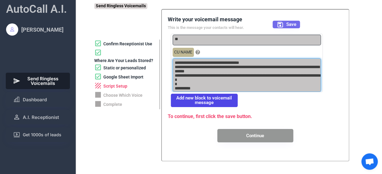
click at [283, 25] on icon at bounding box center [279, 24] width 7 height 7
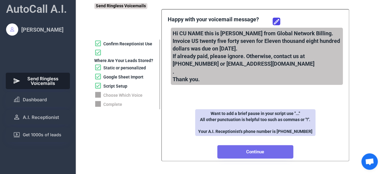
click at [267, 153] on button "Continue" at bounding box center [255, 151] width 76 height 13
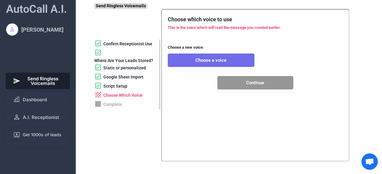
click at [186, 53] on button "Choose a voice" at bounding box center [211, 59] width 87 height 13
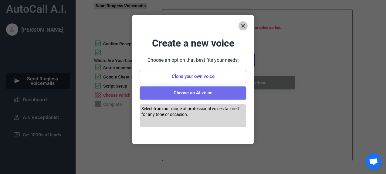
click at [201, 92] on button "Choose an AI voice" at bounding box center [193, 92] width 106 height 13
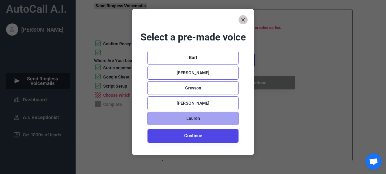
click at [197, 118] on div "Lauren" at bounding box center [193, 118] width 14 height 6
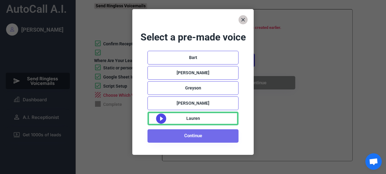
click at [199, 134] on button "Continue" at bounding box center [193, 135] width 91 height 13
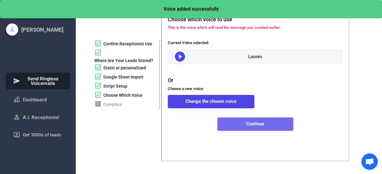
click at [265, 131] on button "Continue" at bounding box center [255, 123] width 76 height 13
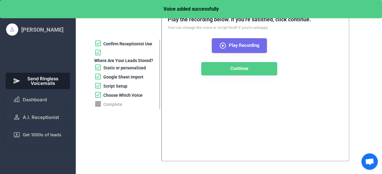
click at [229, 45] on span "Play Recording" at bounding box center [244, 45] width 31 height 5
click at [223, 46] on icon at bounding box center [222, 45] width 7 height 7
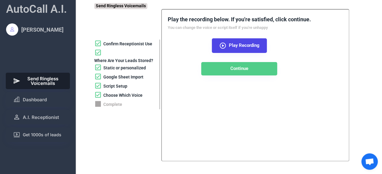
click at [116, 84] on div "Script Setup" at bounding box center [115, 86] width 24 height 6
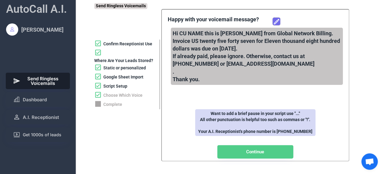
click at [278, 20] on icon at bounding box center [276, 21] width 7 height 7
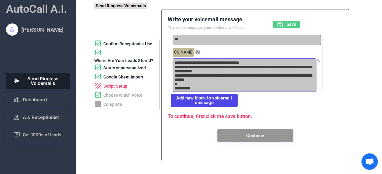
click at [203, 87] on textarea "**********" at bounding box center [244, 74] width 144 height 33
drag, startPoint x: 203, startPoint y: 87, endPoint x: 319, endPoint y: 58, distance: 119.9
click at [319, 58] on icon at bounding box center [318, 60] width 5 height 5
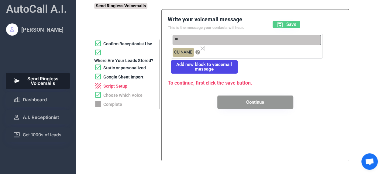
click at [201, 47] on use at bounding box center [202, 48] width 5 height 5
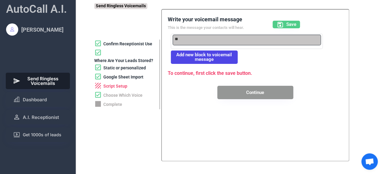
click at [232, 55] on button "Add new block to voicemail message" at bounding box center [204, 56] width 67 height 13
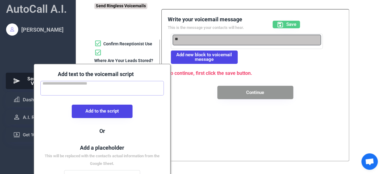
scroll to position [63, 0]
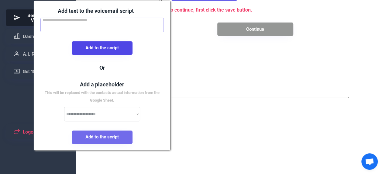
click at [111, 134] on button "Add to the script" at bounding box center [102, 136] width 61 height 13
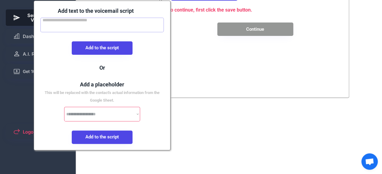
click at [119, 114] on select "**********" at bounding box center [102, 114] width 76 height 15
select select "*********"
click at [64, 107] on select "**********" at bounding box center [102, 114] width 76 height 15
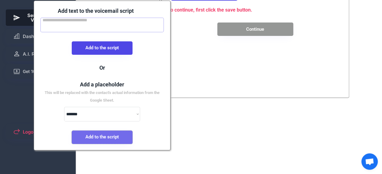
click at [109, 138] on button "Add to the script" at bounding box center [102, 136] width 61 height 13
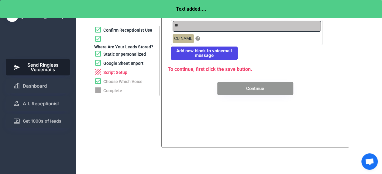
scroll to position [0, 0]
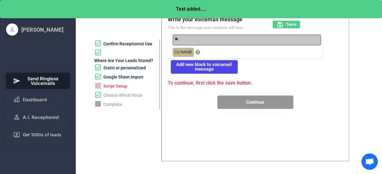
click at [198, 67] on button "Add new block to voicemail message" at bounding box center [204, 66] width 67 height 13
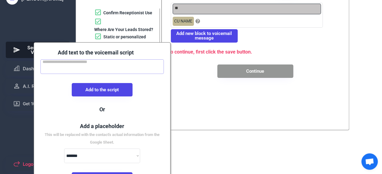
scroll to position [32, 0]
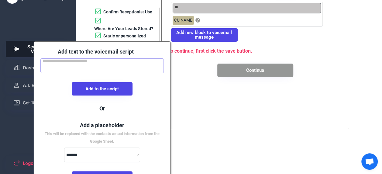
click at [124, 59] on textarea at bounding box center [102, 65] width 124 height 15
paste textarea "**********"
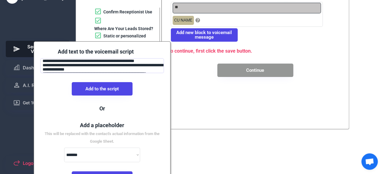
scroll to position [24, 0]
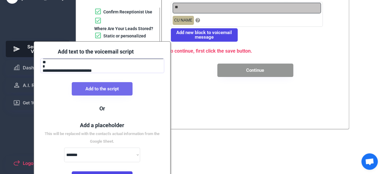
type textarea "**********"
click at [110, 89] on button "Add to the script" at bounding box center [102, 88] width 61 height 13
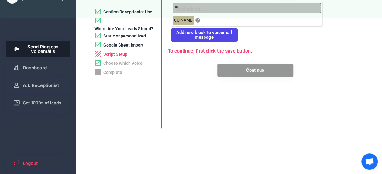
type textarea "**********"
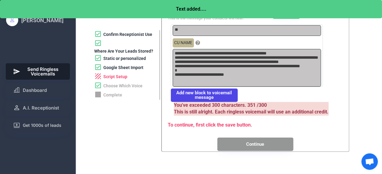
scroll to position [9, 0]
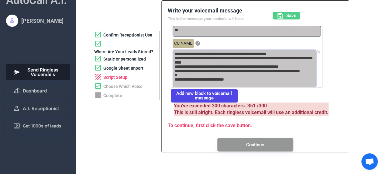
click at [187, 72] on textarea "**********" at bounding box center [244, 68] width 144 height 38
click at [318, 52] on use at bounding box center [318, 51] width 5 height 5
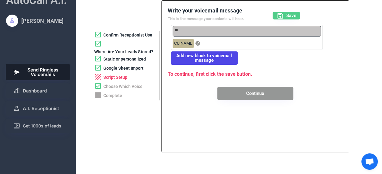
click at [215, 53] on button "Add new block to voicemail message" at bounding box center [204, 57] width 67 height 13
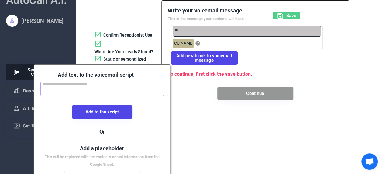
click at [104, 90] on textarea at bounding box center [102, 88] width 124 height 15
paste textarea "**********"
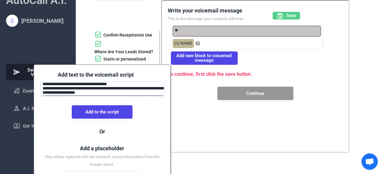
scroll to position [16, 0]
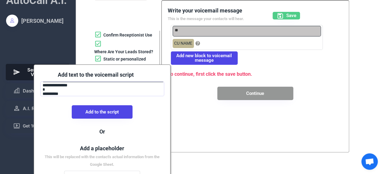
click at [55, 87] on textarea "**********" at bounding box center [102, 88] width 124 height 15
click at [43, 92] on textarea "**********" at bounding box center [102, 88] width 124 height 15
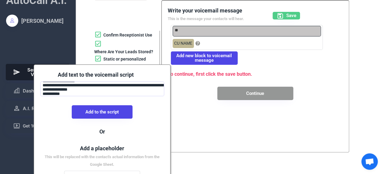
scroll to position [12, 0]
type textarea "**********"
click at [106, 111] on button "Add to the script" at bounding box center [102, 111] width 61 height 13
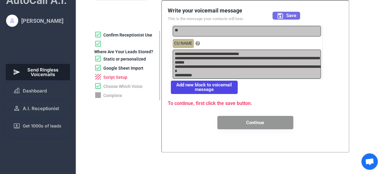
click at [281, 14] on use at bounding box center [279, 15] width 5 height 5
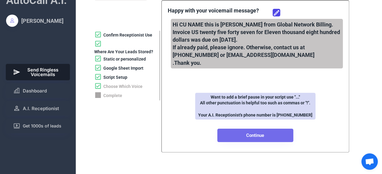
click at [265, 133] on button "Continue" at bounding box center [255, 134] width 76 height 13
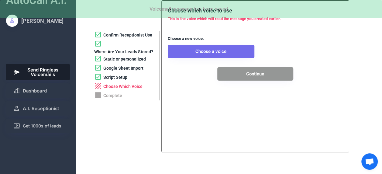
click at [223, 53] on button "Choose a voice" at bounding box center [211, 51] width 87 height 13
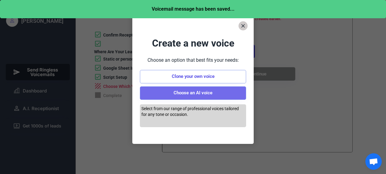
click at [212, 97] on button "Choose an AI voice" at bounding box center [193, 92] width 106 height 13
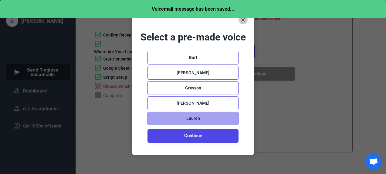
click at [199, 121] on div "Lauren" at bounding box center [193, 118] width 91 height 14
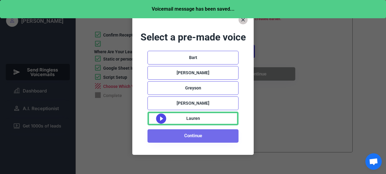
click at [204, 138] on button "Continue" at bounding box center [193, 135] width 91 height 13
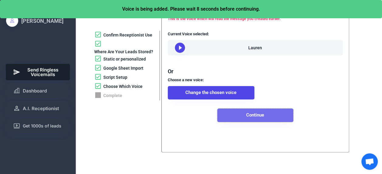
drag, startPoint x: 258, startPoint y: 122, endPoint x: 246, endPoint y: 121, distance: 12.3
drag, startPoint x: 246, startPoint y: 121, endPoint x: 244, endPoint y: 125, distance: 4.6
click at [244, 122] on button "Continue" at bounding box center [255, 114] width 76 height 13
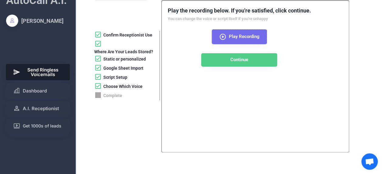
click at [225, 39] on icon at bounding box center [222, 36] width 7 height 7
click at [120, 86] on div "Choose Which Voice" at bounding box center [122, 86] width 39 height 6
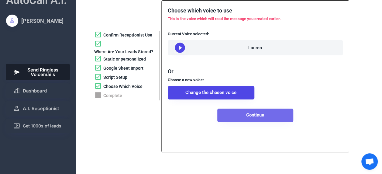
click at [250, 118] on button "Continue" at bounding box center [255, 114] width 76 height 13
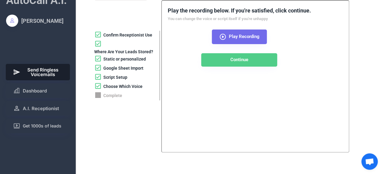
click at [228, 36] on button "Play Recording" at bounding box center [239, 36] width 55 height 15
click at [131, 36] on div "Confirm Receptionist Use" at bounding box center [127, 35] width 49 height 6
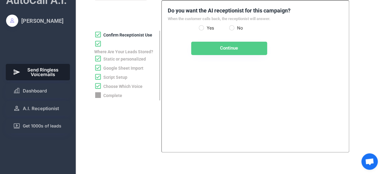
click at [121, 56] on div "Static or personalized" at bounding box center [126, 59] width 65 height 9
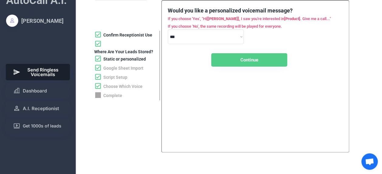
click at [133, 62] on div "Static or personalized" at bounding box center [124, 59] width 43 height 6
click at [124, 68] on div "Google Sheet Import" at bounding box center [123, 68] width 40 height 6
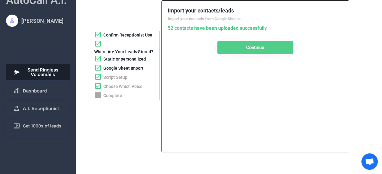
click at [124, 55] on div "Static or personalized" at bounding box center [126, 59] width 65 height 9
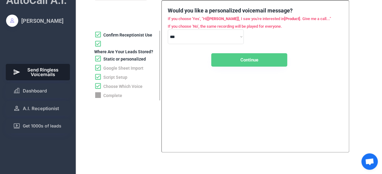
click at [114, 78] on div "Script Setup" at bounding box center [115, 77] width 24 height 6
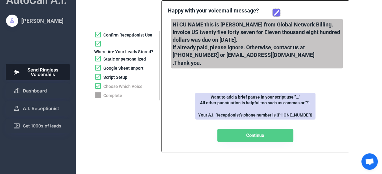
click at [274, 14] on icon at bounding box center [276, 12] width 7 height 7
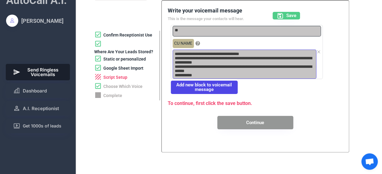
click at [194, 53] on textarea "**********" at bounding box center [244, 63] width 144 height 29
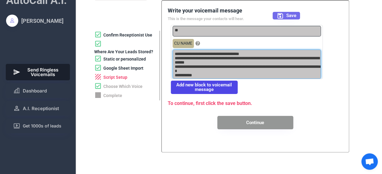
type textarea "**********"
click at [282, 16] on use at bounding box center [279, 15] width 5 height 5
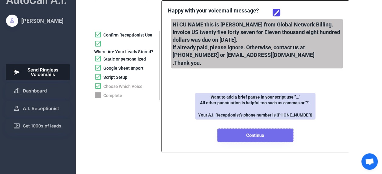
click at [251, 139] on button "Continue" at bounding box center [255, 134] width 76 height 13
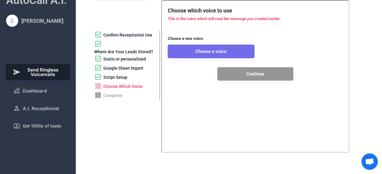
click at [213, 49] on button "Choose a voice" at bounding box center [211, 51] width 87 height 13
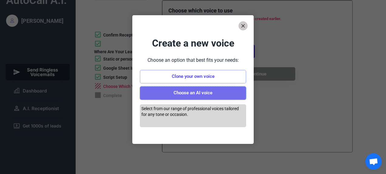
click at [192, 95] on button "Choose an AI voice" at bounding box center [193, 92] width 106 height 13
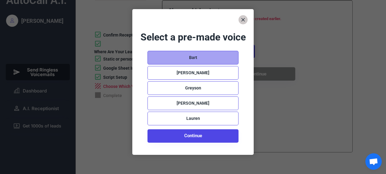
click at [181, 56] on div "Bart" at bounding box center [193, 58] width 91 height 14
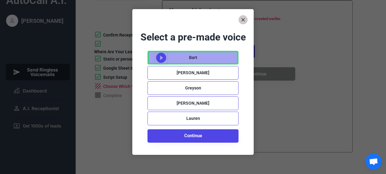
click at [162, 56] on use at bounding box center [161, 58] width 10 height 10
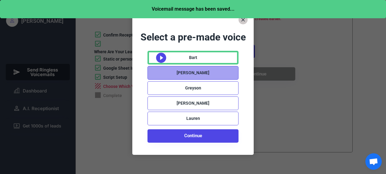
click at [162, 73] on div "[PERSON_NAME]" at bounding box center [193, 73] width 91 height 14
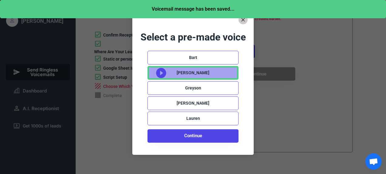
click at [162, 73] on icon at bounding box center [161, 73] width 12 height 12
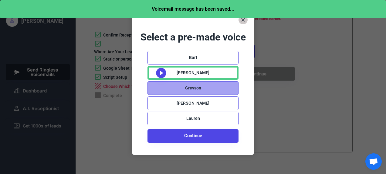
click at [165, 87] on div "Greyson" at bounding box center [193, 88] width 91 height 14
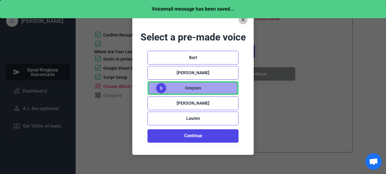
click at [165, 87] on use at bounding box center [161, 88] width 10 height 10
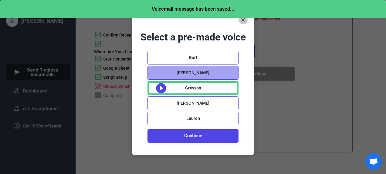
click at [161, 72] on div "[PERSON_NAME]" at bounding box center [193, 73] width 91 height 14
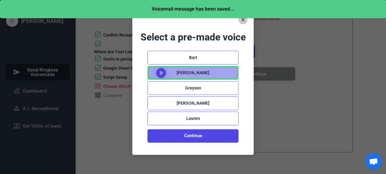
click at [161, 72] on icon at bounding box center [161, 73] width 12 height 12
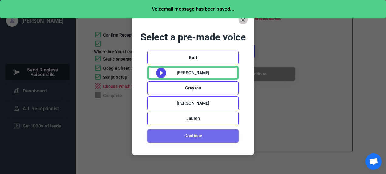
click at [198, 139] on button "Continue" at bounding box center [193, 135] width 91 height 13
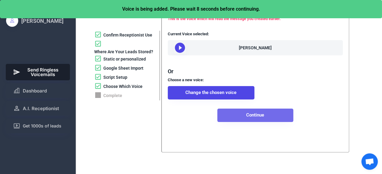
click at [259, 122] on button "Continue" at bounding box center [255, 114] width 76 height 13
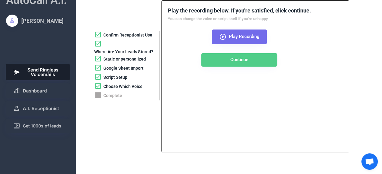
click at [222, 36] on icon at bounding box center [222, 36] width 7 height 7
click at [222, 36] on use at bounding box center [223, 37] width 6 height 6
click at [115, 77] on div "Script Setup" at bounding box center [115, 77] width 24 height 6
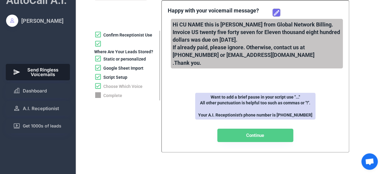
click at [274, 11] on icon at bounding box center [276, 12] width 7 height 7
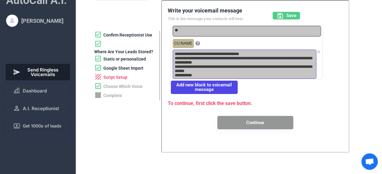
click at [194, 66] on textarea "**********" at bounding box center [244, 63] width 144 height 29
drag, startPoint x: 198, startPoint y: 77, endPoint x: 171, endPoint y: 47, distance: 40.0
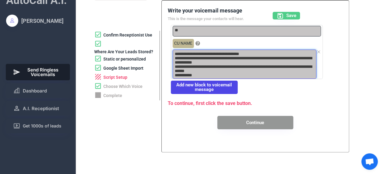
click at [171, 47] on div "**********" at bounding box center [247, 52] width 152 height 54
click at [318, 51] on use at bounding box center [318, 51] width 5 height 5
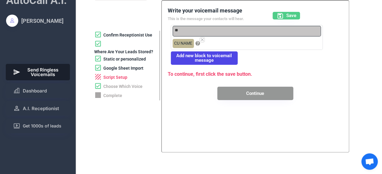
click at [201, 39] on icon at bounding box center [202, 39] width 5 height 5
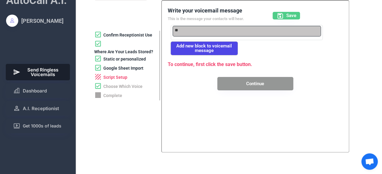
click at [227, 46] on button "Add new block to voicemail message" at bounding box center [204, 48] width 67 height 13
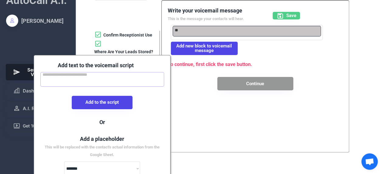
scroll to position [63, 0]
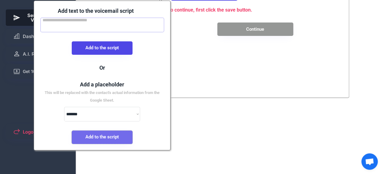
click at [114, 139] on button "Add to the script" at bounding box center [102, 136] width 61 height 13
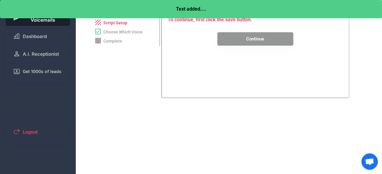
scroll to position [0, 0]
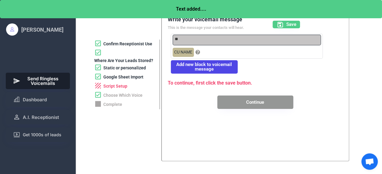
click at [203, 68] on button "Add new block to voicemail message" at bounding box center [204, 66] width 67 height 13
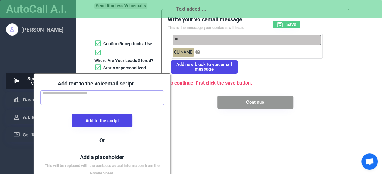
click at [110, 98] on textarea at bounding box center [102, 97] width 124 height 15
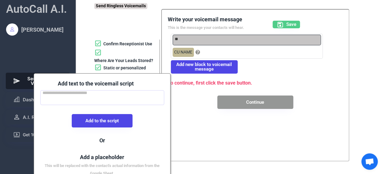
paste textarea "**********"
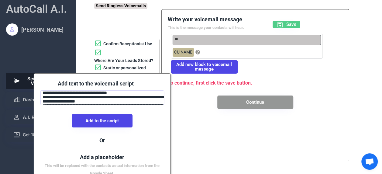
scroll to position [12, 0]
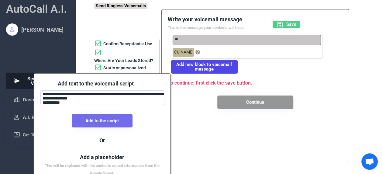
type textarea "**********"
click at [114, 117] on button "Add to the script" at bounding box center [102, 120] width 61 height 13
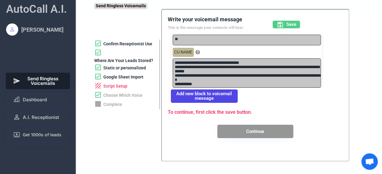
type textarea "**********"
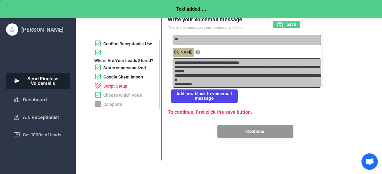
click at [287, 20] on div "Write your voicemail message This is the message your contacts will hear. Save" at bounding box center [255, 24] width 175 height 18
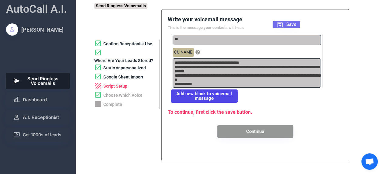
click at [288, 22] on span "Save" at bounding box center [291, 24] width 10 height 5
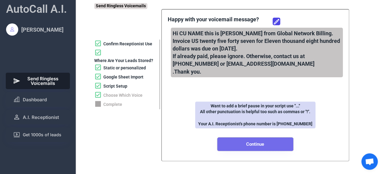
click at [262, 143] on button "Continue" at bounding box center [255, 143] width 76 height 13
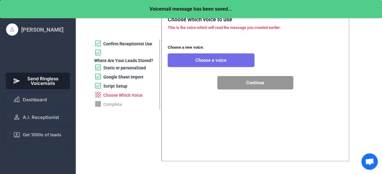
click at [220, 60] on button "Choose a voice" at bounding box center [211, 59] width 87 height 13
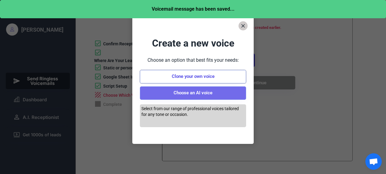
drag, startPoint x: 192, startPoint y: 76, endPoint x: 193, endPoint y: 89, distance: 12.6
click at [193, 89] on div "Create a new voice Choose an option that best fits your needs: Clone your own v…" at bounding box center [192, 80] width 121 height 101
click at [193, 89] on button "Choose an AI voice" at bounding box center [193, 92] width 106 height 13
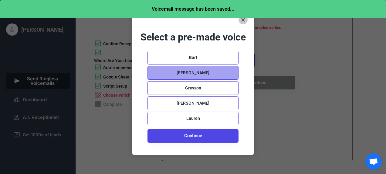
click at [197, 72] on div "[PERSON_NAME]" at bounding box center [193, 73] width 33 height 6
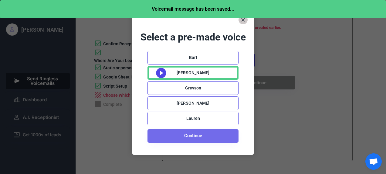
click at [203, 135] on button "Continue" at bounding box center [193, 135] width 91 height 13
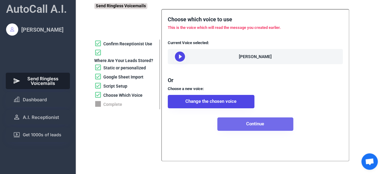
click at [256, 131] on button "Continue" at bounding box center [255, 123] width 76 height 13
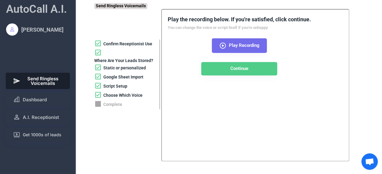
click at [223, 46] on icon at bounding box center [222, 45] width 7 height 7
click at [222, 44] on icon at bounding box center [222, 45] width 7 height 7
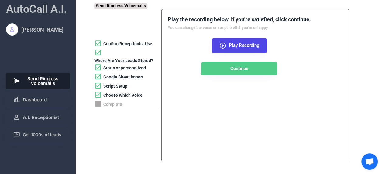
click at [148, 131] on div "**********" at bounding box center [236, 85] width 284 height 152
